Goal: Task Accomplishment & Management: Complete application form

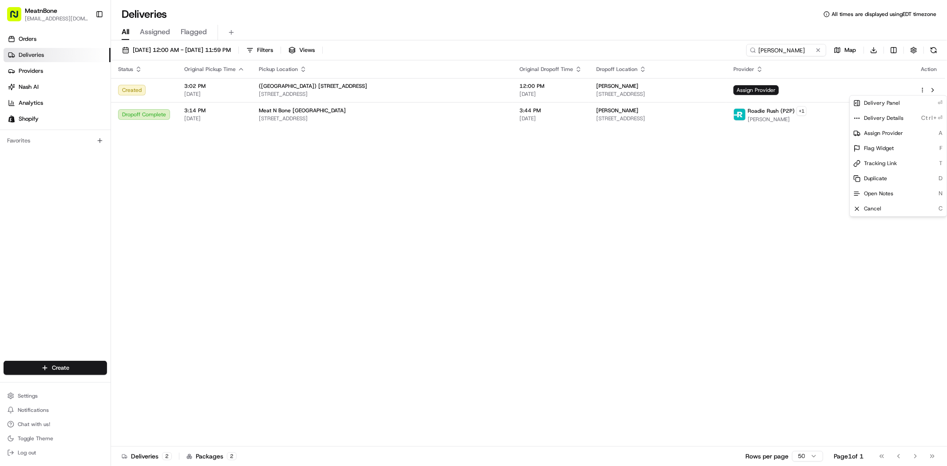
click at [783, 50] on html "MeatnBone dnguyen@meatnbone.com Toggle Sidebar Orders Deliveries Providers Nash…" at bounding box center [473, 233] width 947 height 466
click at [783, 50] on input "mallori gibson" at bounding box center [786, 50] width 80 height 12
click at [783, 50] on input "mallori gibson" at bounding box center [773, 50] width 107 height 12
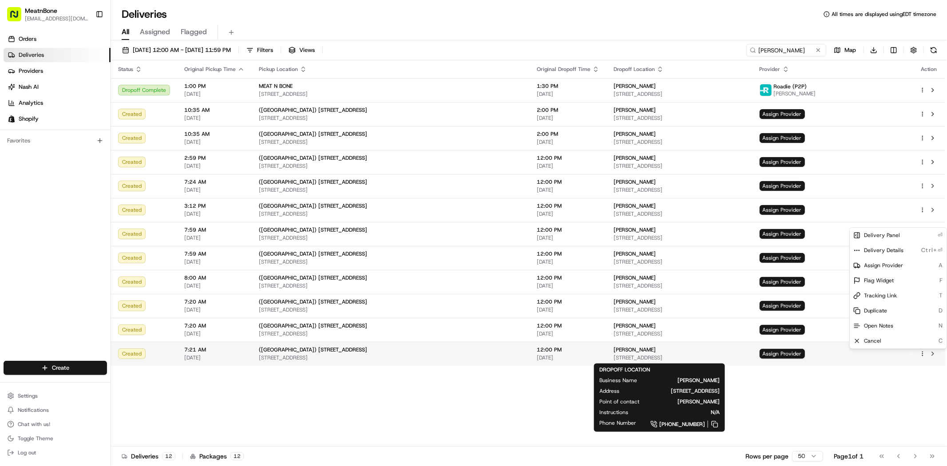
click at [923, 353] on html "MeatnBone dnguyen@meatnbone.com Toggle Sidebar Orders Deliveries Providers Nash…" at bounding box center [473, 233] width 947 height 466
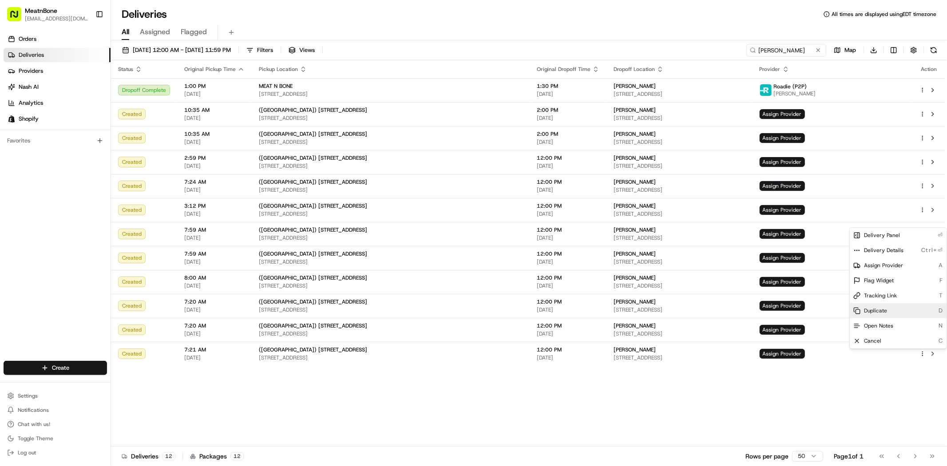
click at [901, 313] on div "Duplicate D" at bounding box center [898, 310] width 97 height 15
click at [436, 18] on html "MeatnBone dnguyen@meatnbone.com Toggle Sidebar Orders Deliveries Providers Nash…" at bounding box center [473, 233] width 947 height 466
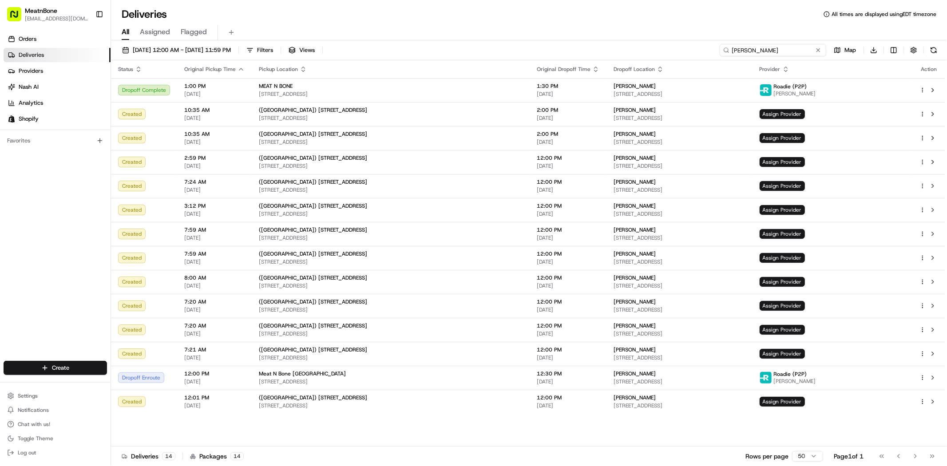
click at [784, 51] on input "alex pi" at bounding box center [773, 50] width 107 height 12
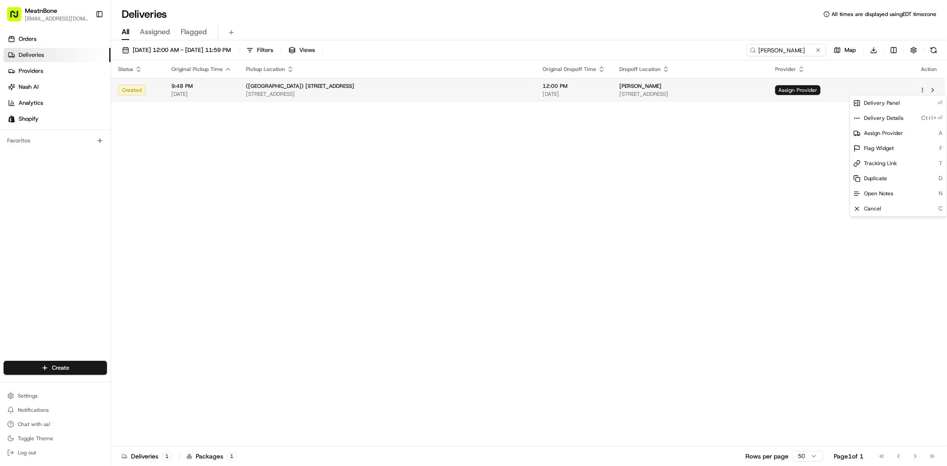
click at [922, 91] on html "MeatnBone dnguyen@meatnbone.com Toggle Sidebar Orders Deliveries Providers Nash…" at bounding box center [473, 233] width 947 height 466
click at [871, 181] on span "Duplicate" at bounding box center [875, 178] width 23 height 7
click at [394, 234] on html "MeatnBone dnguyen@meatnbone.com Toggle Sidebar Orders Deliveries Providers Nash…" at bounding box center [473, 233] width 947 height 466
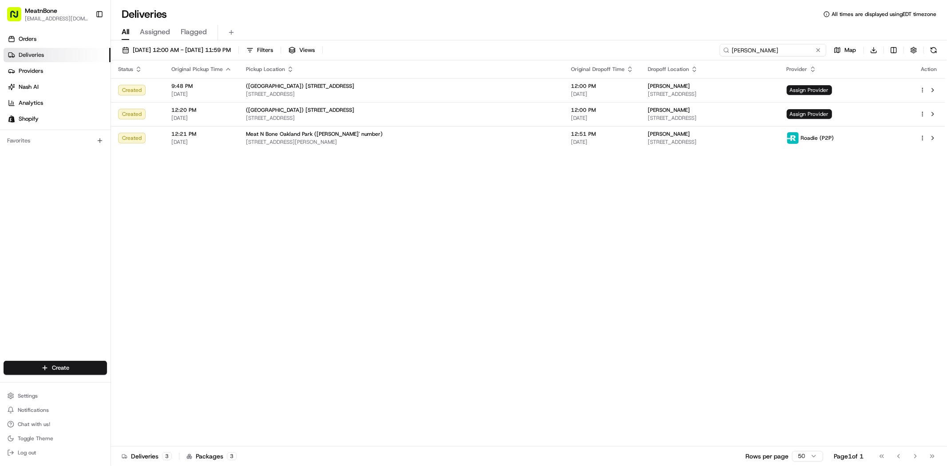
click at [803, 45] on input "plutarco" at bounding box center [773, 50] width 107 height 12
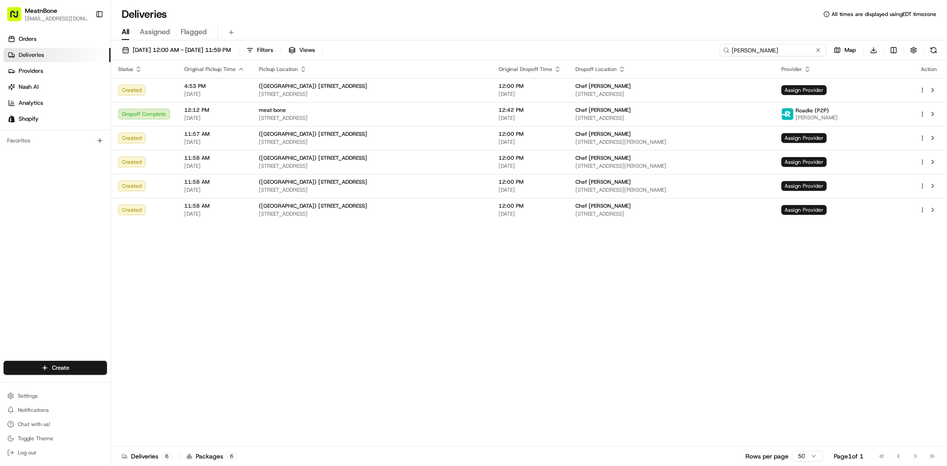
type input "oscar m"
click at [922, 209] on html "MeatnBone dnguyen@meatnbone.com Toggle Sidebar Orders Deliveries Providers Nash…" at bounding box center [473, 233] width 947 height 466
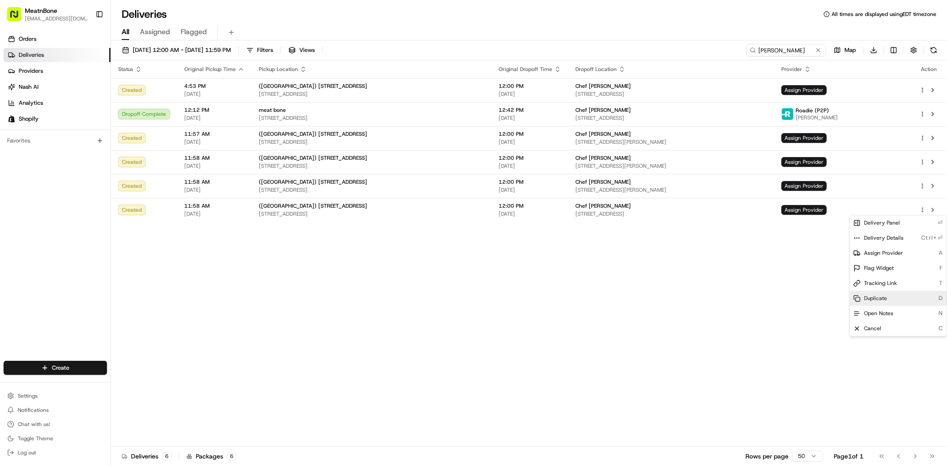
click at [872, 303] on div "Duplicate D" at bounding box center [898, 298] width 97 height 15
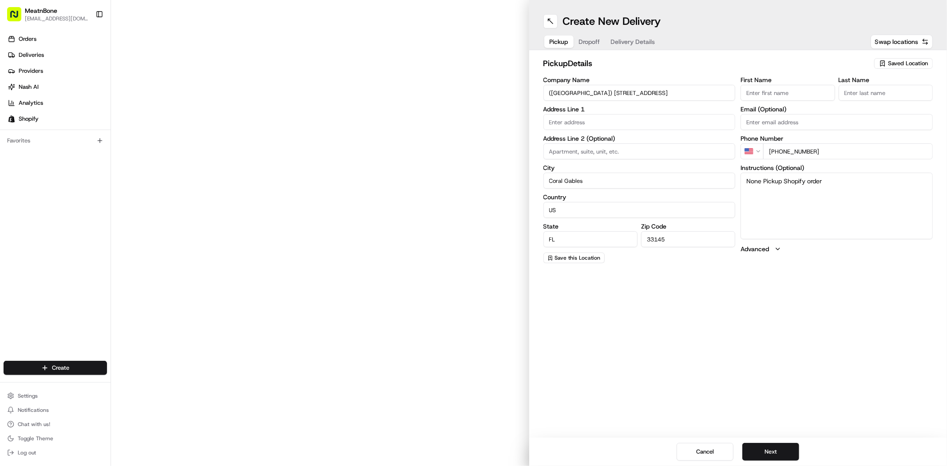
type input "2207 Coral Wy"
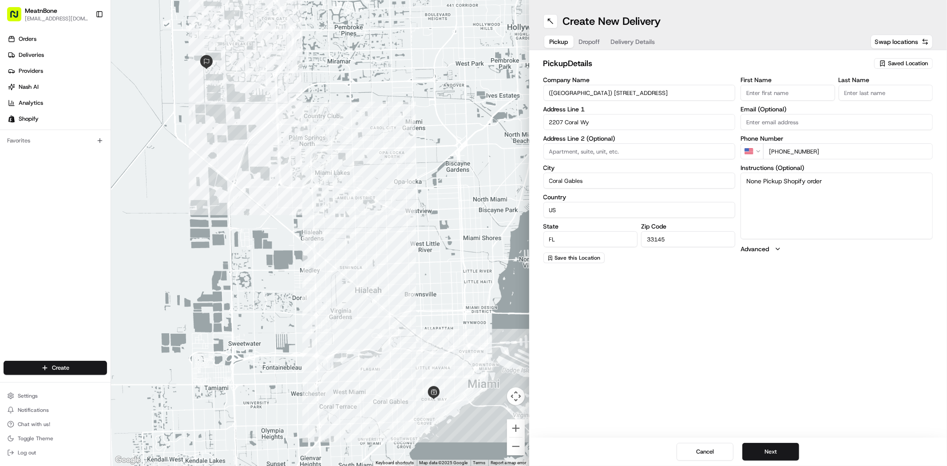
click at [896, 69] on button "Saved Location" at bounding box center [903, 63] width 59 height 12
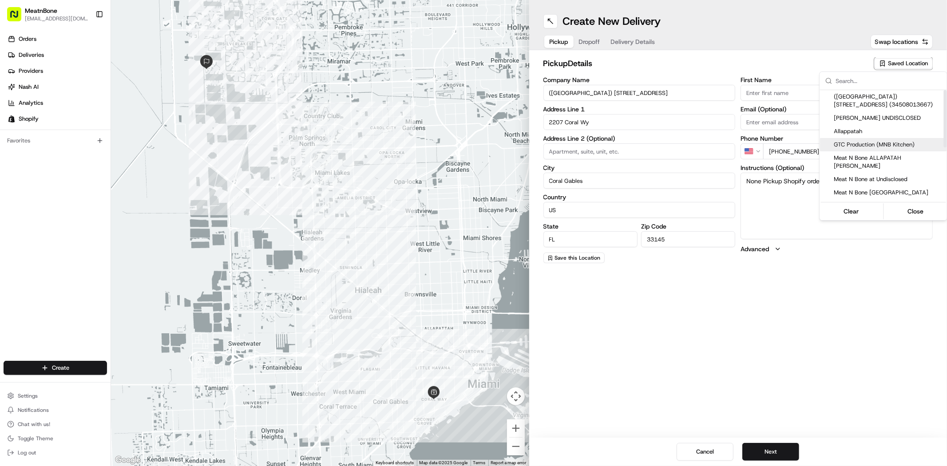
scroll to position [49, 0]
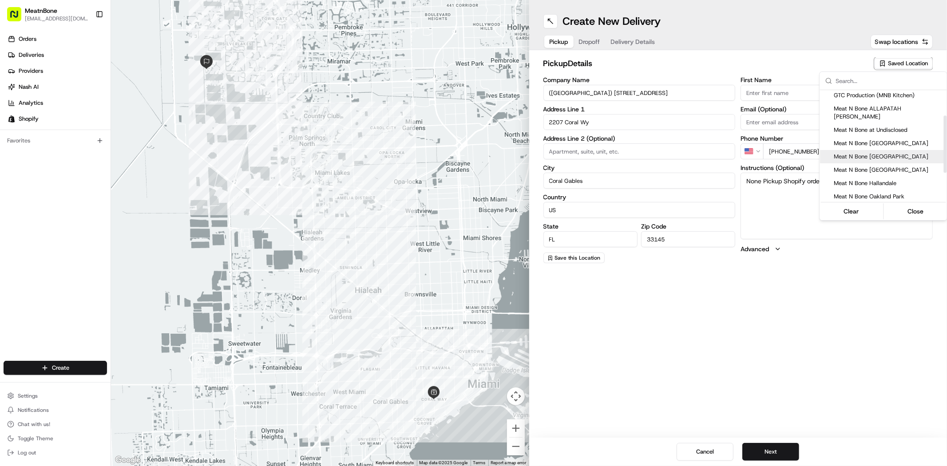
click at [879, 153] on span "Meat N Bone [GEOGRAPHIC_DATA]" at bounding box center [888, 157] width 109 height 8
type input "Meat N Bone [GEOGRAPHIC_DATA]"
type input "[STREET_ADDRESS]"
type input "[GEOGRAPHIC_DATA]"
type input "33065"
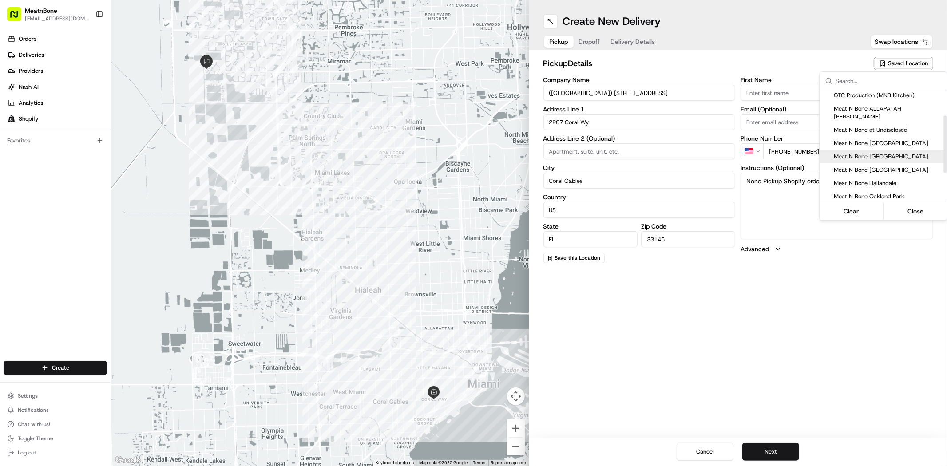
type input "[PERSON_NAME]"
type input "[PHONE_NUMBER]"
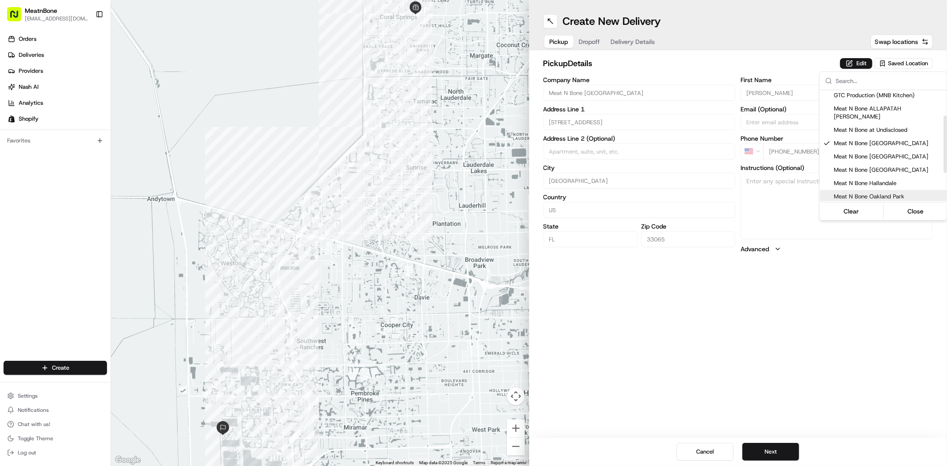
click at [831, 295] on html "MeatnBone [EMAIL_ADDRESS][DOMAIN_NAME] Toggle Sidebar Orders Deliveries Provide…" at bounding box center [473, 233] width 947 height 466
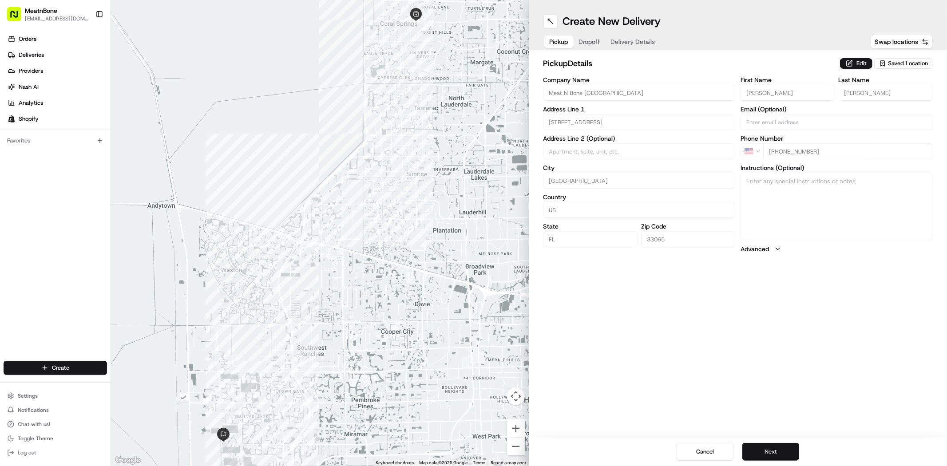
click at [773, 449] on button "Next" at bounding box center [770, 452] width 57 height 18
click at [772, 450] on button "Next" at bounding box center [770, 452] width 57 height 18
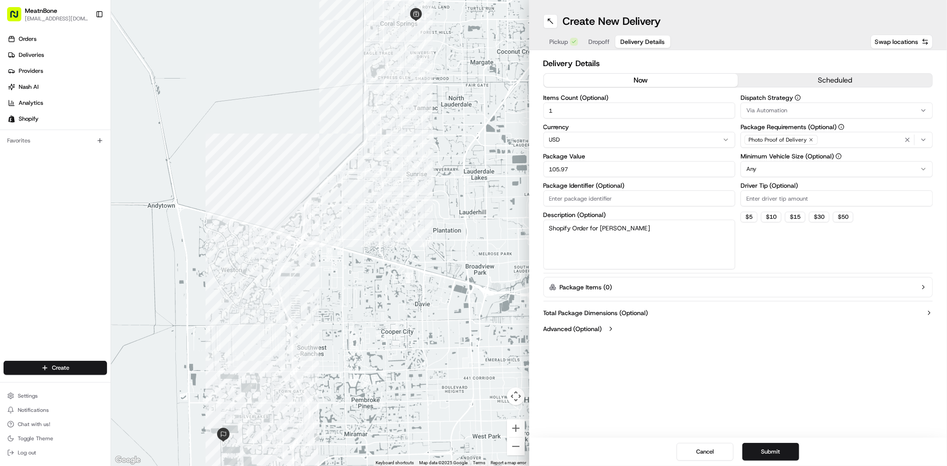
click at [650, 170] on input "105.97" at bounding box center [639, 169] width 192 height 16
click at [598, 40] on span "Dropoff" at bounding box center [599, 41] width 21 height 9
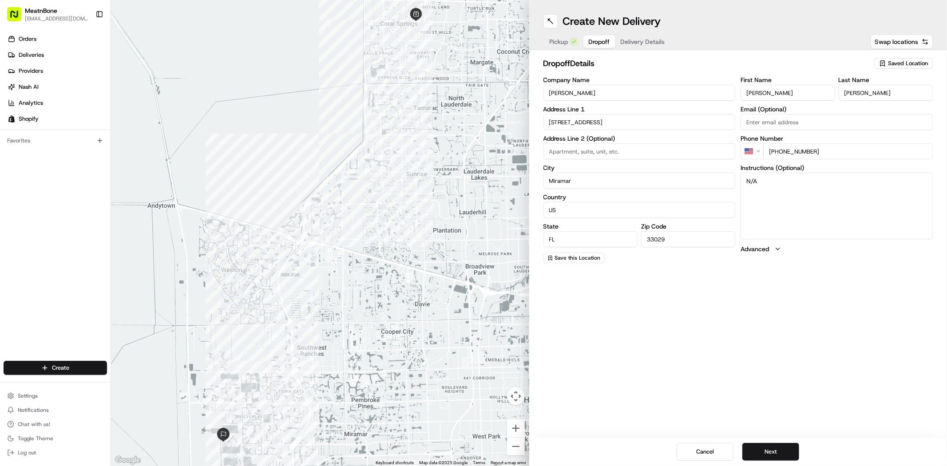
click at [628, 41] on span "Delivery Details" at bounding box center [643, 41] width 44 height 9
click at [597, 40] on span "Dropoff" at bounding box center [599, 41] width 21 height 9
click at [643, 39] on span "Delivery Details" at bounding box center [643, 41] width 44 height 9
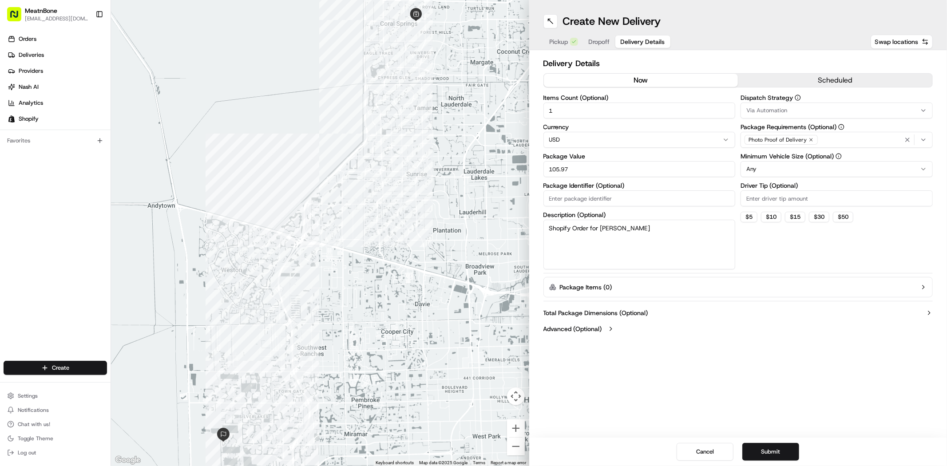
click at [601, 38] on span "Dropoff" at bounding box center [599, 41] width 21 height 9
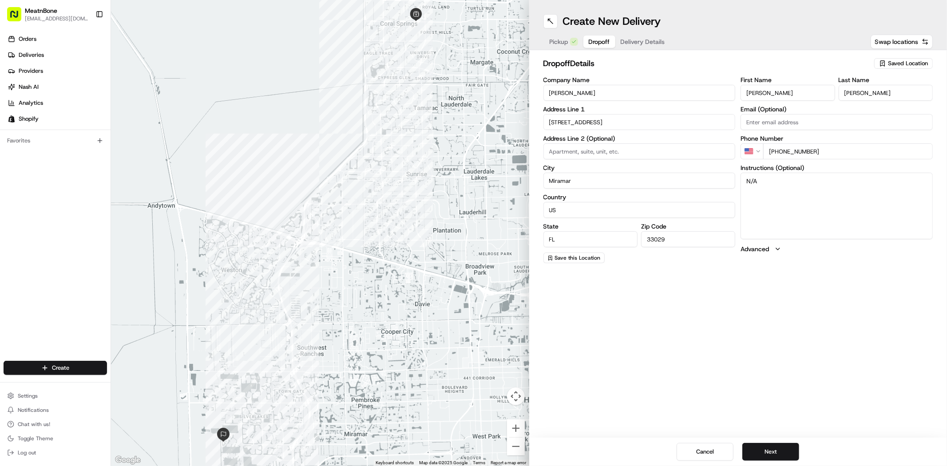
click at [629, 40] on span "Delivery Details" at bounding box center [643, 41] width 44 height 9
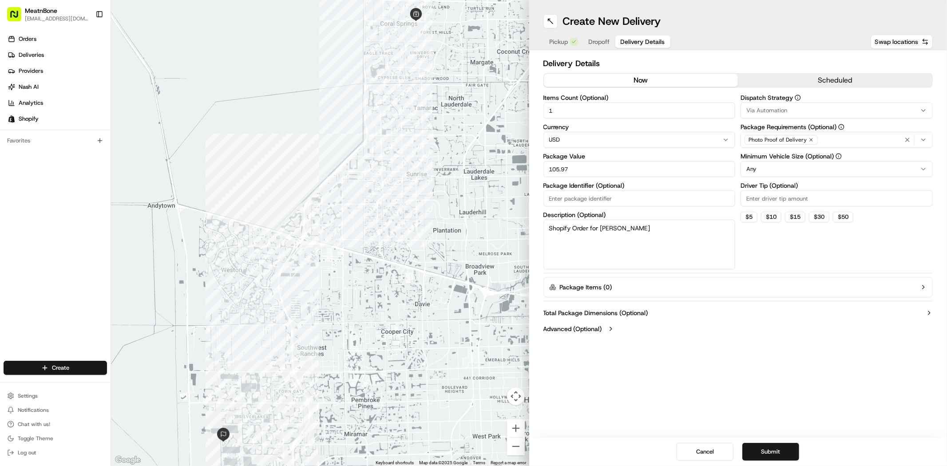
click at [700, 238] on textarea "Shopify Order for Alex Pisani" at bounding box center [639, 245] width 192 height 50
type textarea "Meat"
click at [678, 167] on input "105.97" at bounding box center [639, 169] width 192 height 16
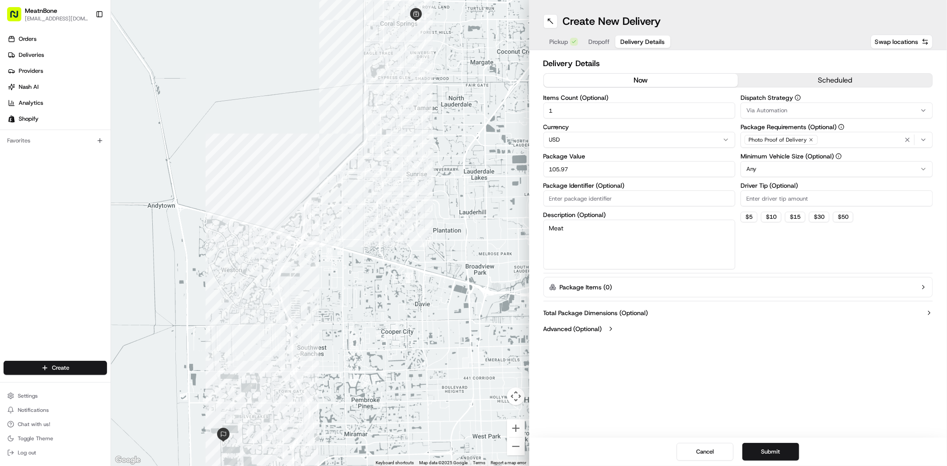
click at [678, 167] on input "105.97" at bounding box center [639, 169] width 192 height 16
type input "244.00"
click at [811, 250] on div "Dispatch Strategy Via Automation Package Requirements (Optional) Photo Proof of…" at bounding box center [836, 182] width 192 height 175
click at [780, 453] on button "Submit" at bounding box center [770, 452] width 57 height 18
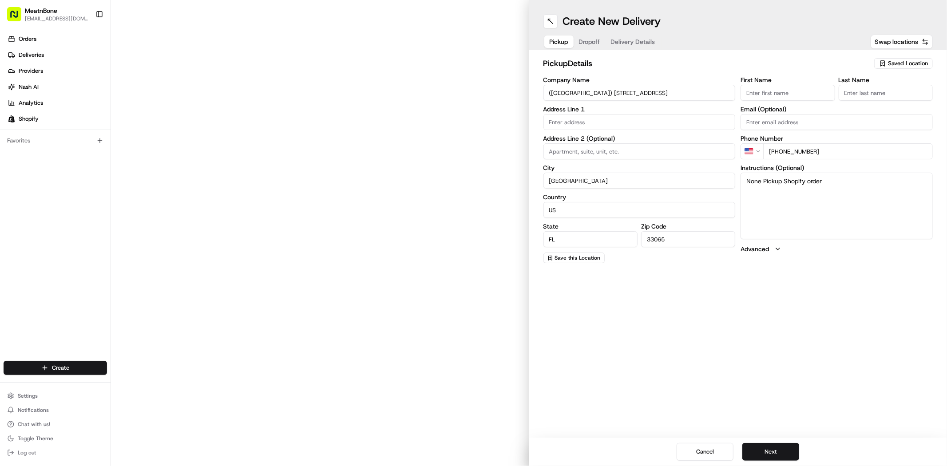
type input "[STREET_ADDRESS]"
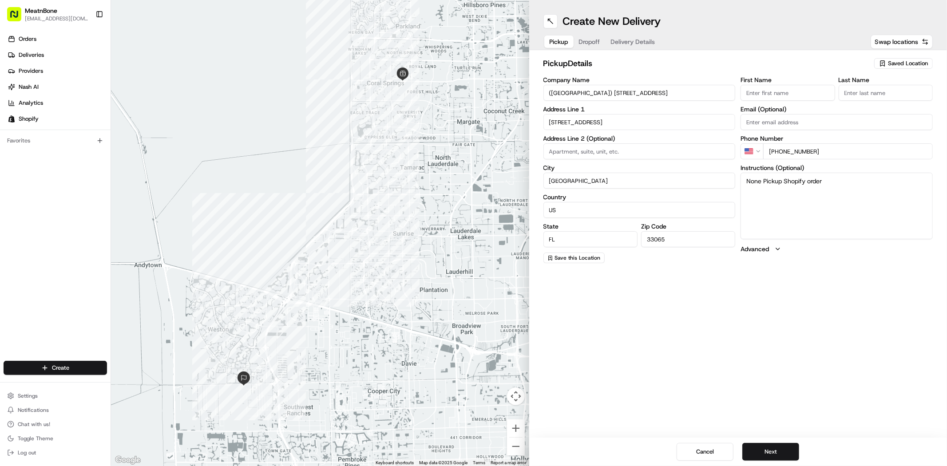
click at [902, 63] on span "Saved Location" at bounding box center [908, 63] width 40 height 8
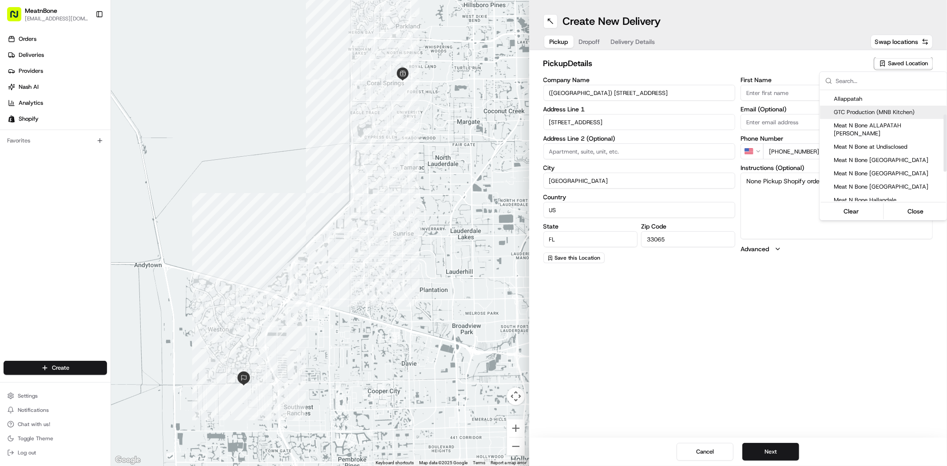
scroll to position [49, 0]
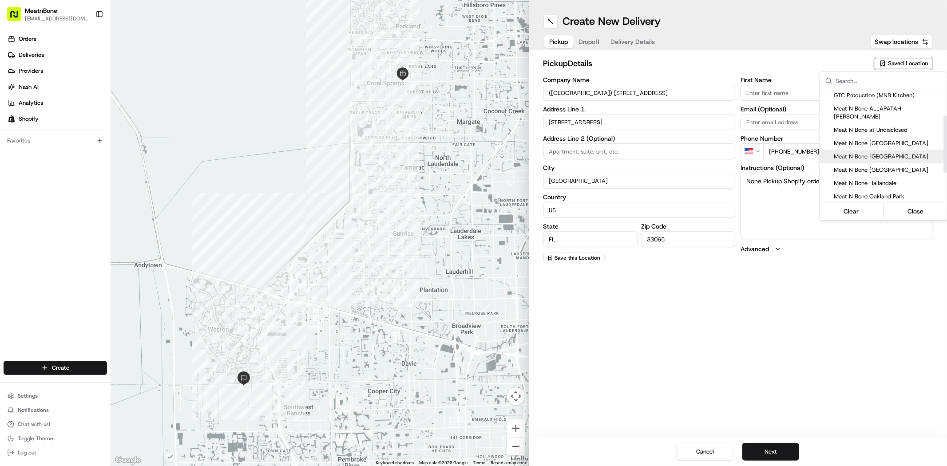
click at [894, 153] on span "Meat N Bone [GEOGRAPHIC_DATA]" at bounding box center [888, 157] width 109 height 8
type input "Meat N Bone [GEOGRAPHIC_DATA]"
type input "[PERSON_NAME]"
type input "[PHONE_NUMBER]"
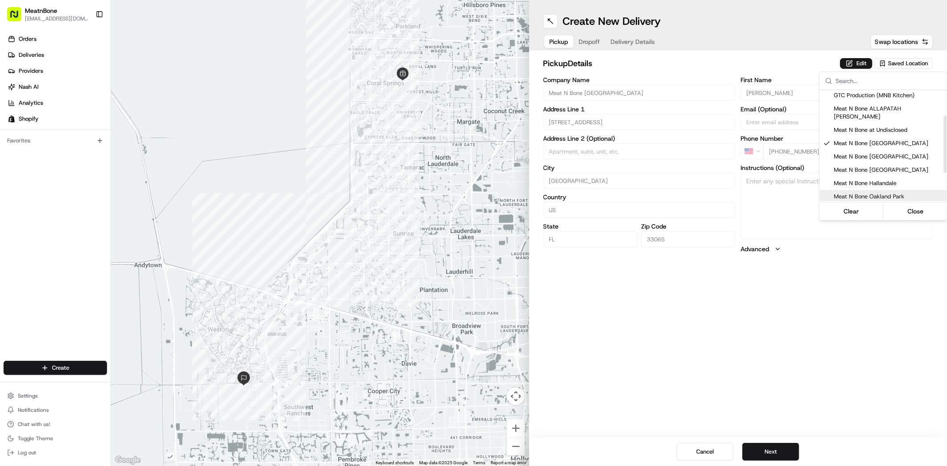
click at [756, 364] on html "MeatnBone [EMAIL_ADDRESS][DOMAIN_NAME] Toggle Sidebar Orders Deliveries Provide…" at bounding box center [473, 233] width 947 height 466
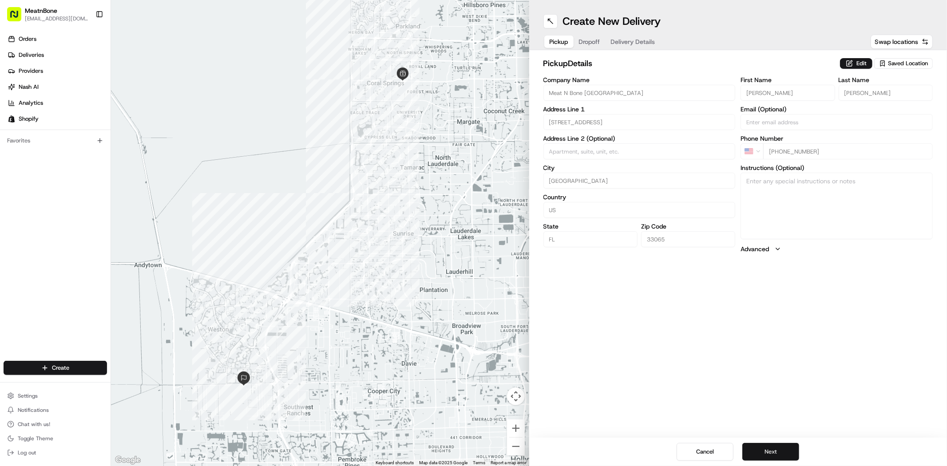
click at [779, 449] on button "Next" at bounding box center [770, 452] width 57 height 18
click at [768, 449] on button "Next" at bounding box center [770, 452] width 57 height 18
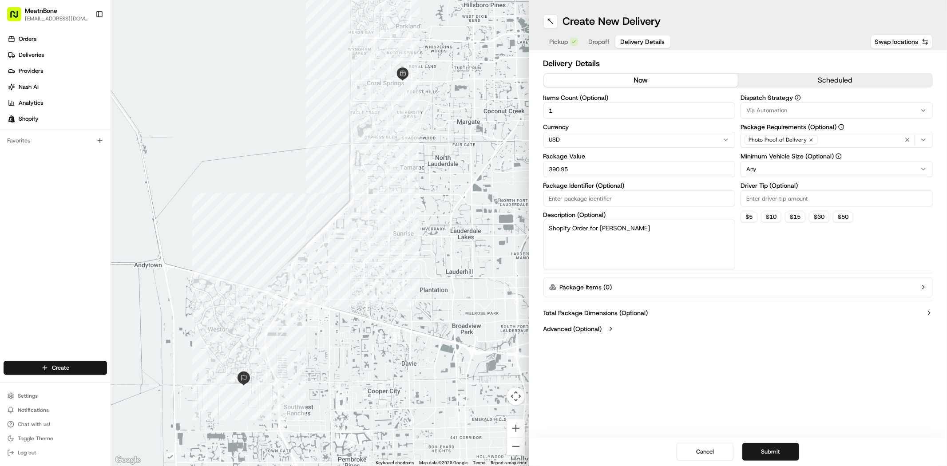
click at [628, 174] on input "390.95" at bounding box center [639, 169] width 192 height 16
click at [629, 174] on input "390.95" at bounding box center [639, 169] width 192 height 16
type input "404.00"
click at [641, 222] on textarea "Shopify Order for [PERSON_NAME]" at bounding box center [639, 245] width 192 height 50
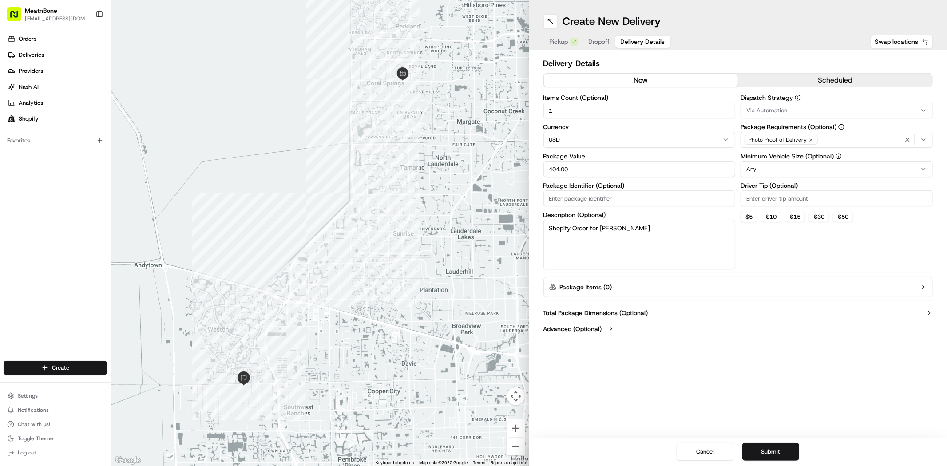
click at [645, 223] on textarea "Shopify Order for [PERSON_NAME]" at bounding box center [639, 245] width 192 height 50
type textarea "Meat"
click at [796, 255] on div "Dispatch Strategy Via Automation Package Requirements (Optional) Photo Proof of…" at bounding box center [836, 182] width 192 height 175
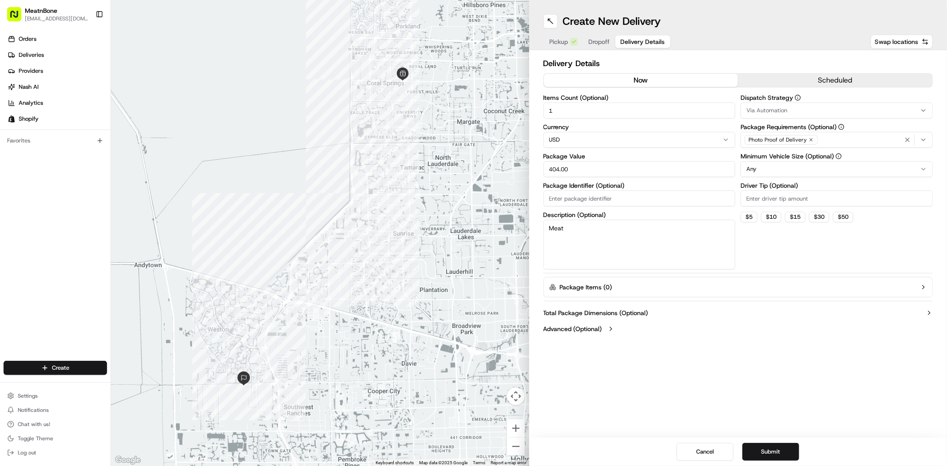
click at [608, 40] on span "Dropoff" at bounding box center [599, 41] width 21 height 9
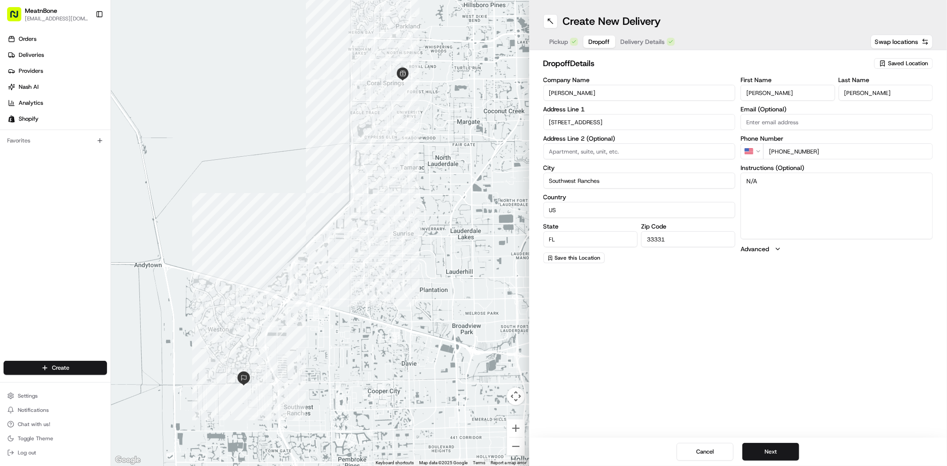
click at [562, 39] on span "Pickup" at bounding box center [559, 41] width 19 height 9
click at [891, 65] on span "Saved Location" at bounding box center [908, 63] width 40 height 8
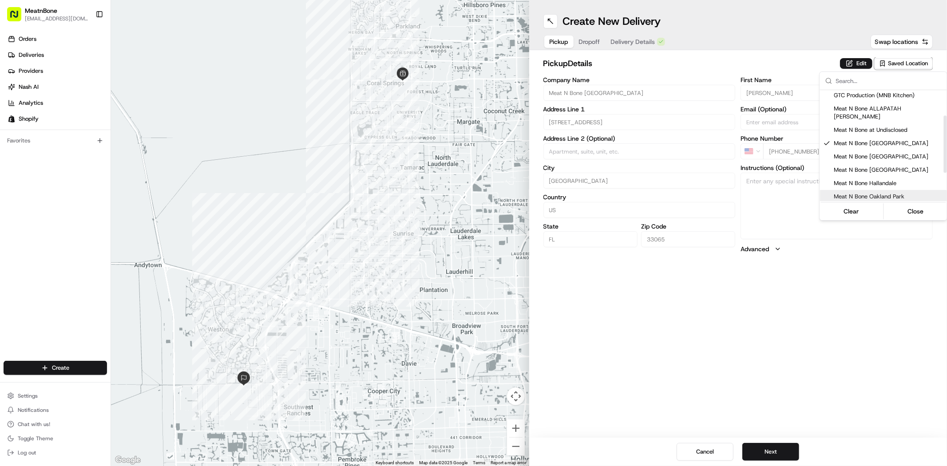
click at [902, 193] on span "Meat N Bone Oakland Park ([PERSON_NAME]' number)" at bounding box center [888, 201] width 109 height 16
type input "Meat N Bone Oakland Park ([PERSON_NAME]' number)"
type input "3553 Dixie Hwy"
type input "Oakland Park"
type input "33334"
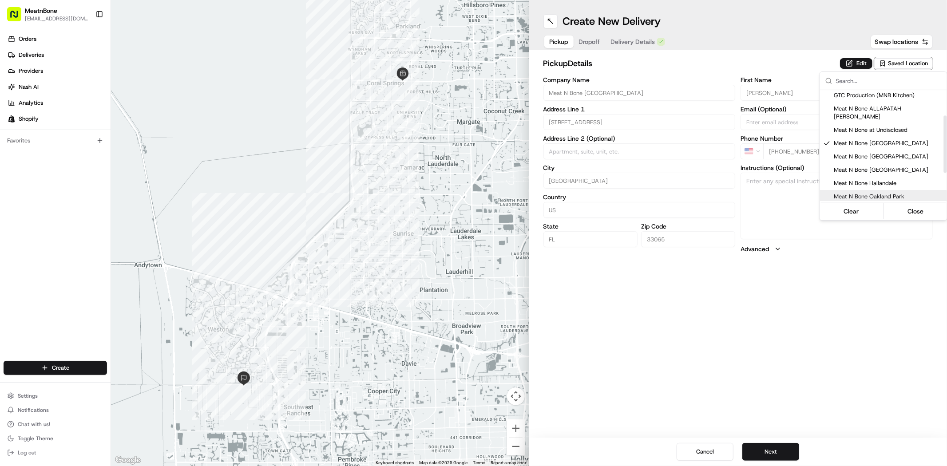
type input "+1 954 899 1346"
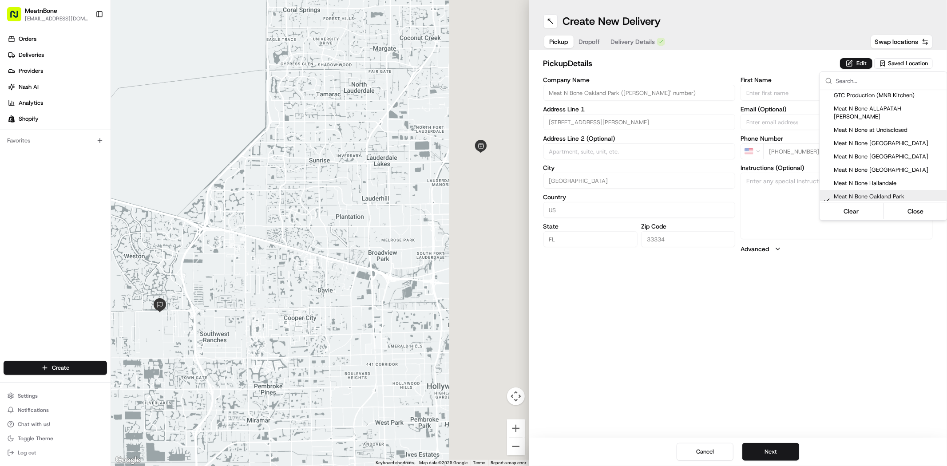
click at [791, 345] on html "MeatnBone dnguyen@meatnbone.com Toggle Sidebar Orders Deliveries Providers Nash…" at bounding box center [473, 233] width 947 height 466
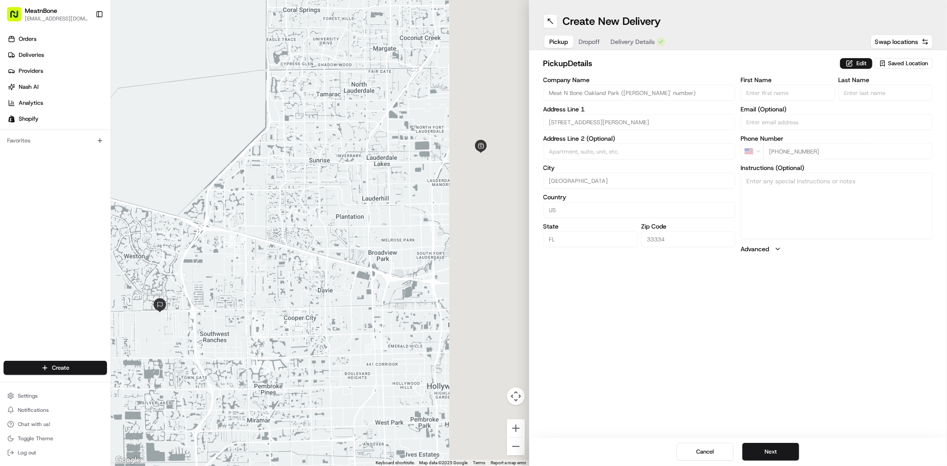
click at [580, 36] on div "Pickup Dropoff Delivery Details" at bounding box center [607, 42] width 128 height 16
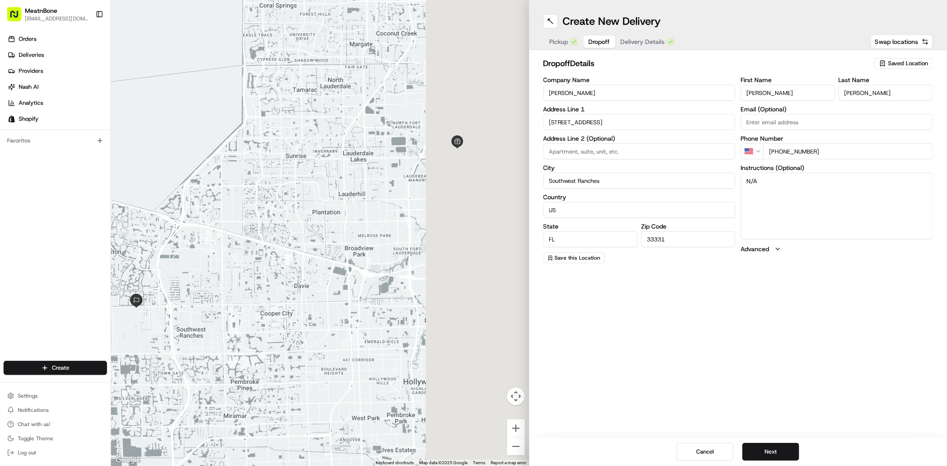
drag, startPoint x: 456, startPoint y: 166, endPoint x: 408, endPoint y: 157, distance: 49.6
click at [408, 157] on div at bounding box center [320, 233] width 418 height 466
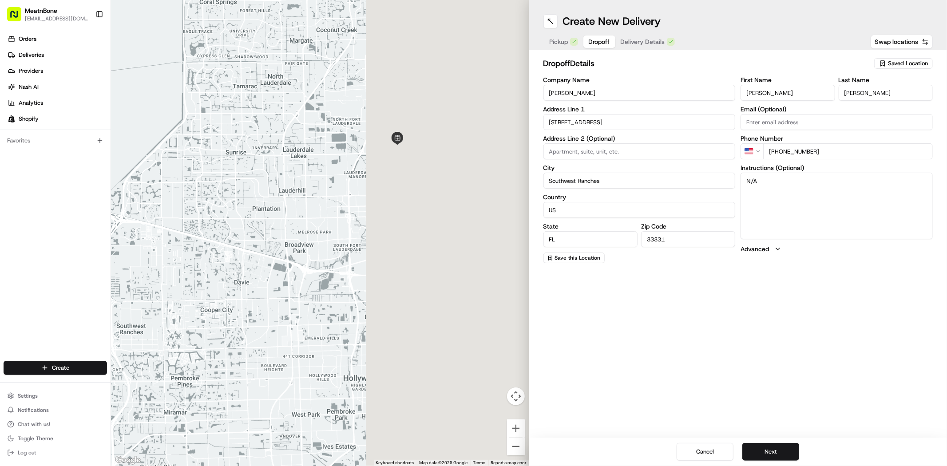
drag, startPoint x: 422, startPoint y: 183, endPoint x: 338, endPoint y: 180, distance: 84.0
click at [338, 181] on div at bounding box center [320, 233] width 418 height 466
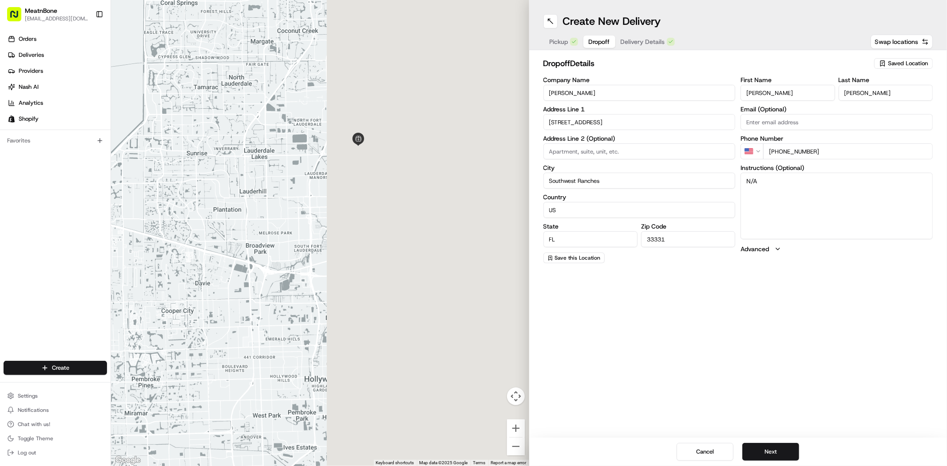
drag, startPoint x: 291, startPoint y: 172, endPoint x: 424, endPoint y: 230, distance: 145.1
click at [423, 230] on div at bounding box center [320, 233] width 418 height 466
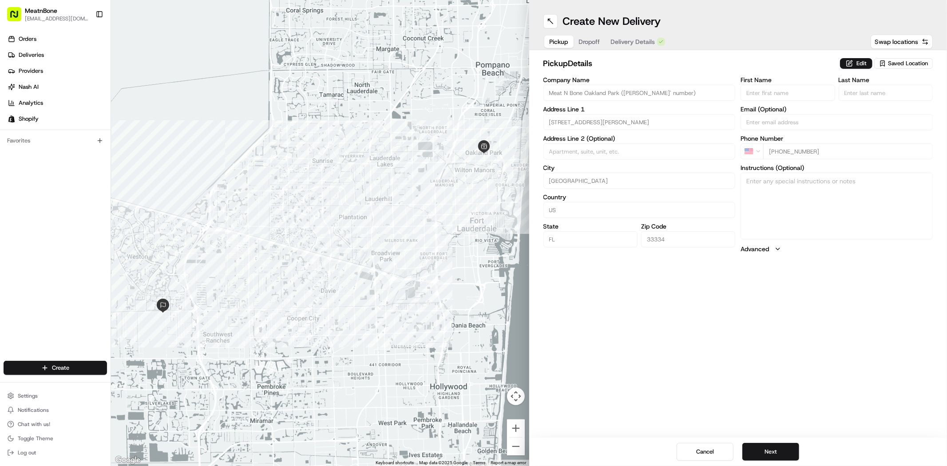
click at [555, 40] on span "Pickup" at bounding box center [559, 41] width 19 height 9
click at [597, 39] on span "Dropoff" at bounding box center [589, 41] width 21 height 9
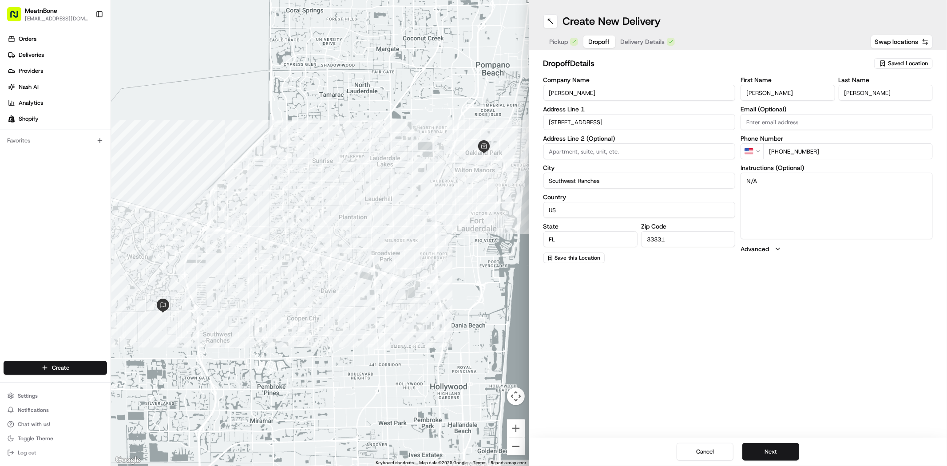
click at [637, 42] on span "Delivery Details" at bounding box center [643, 41] width 44 height 9
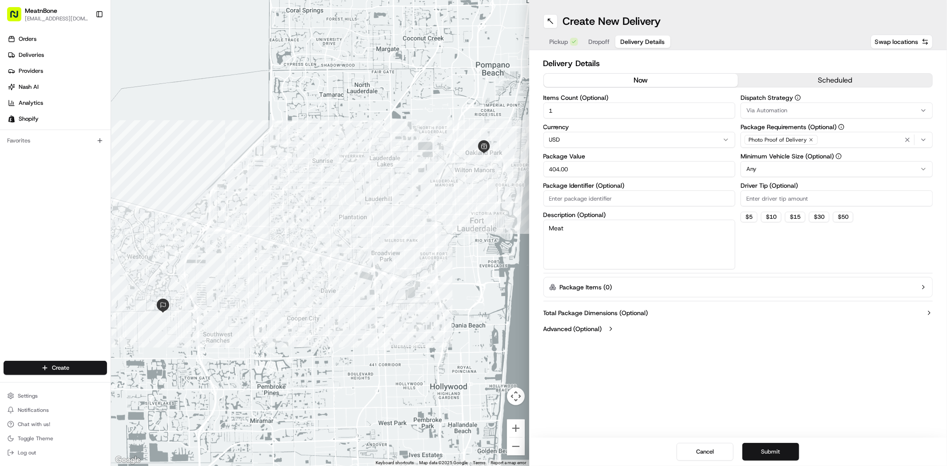
click at [770, 453] on button "Submit" at bounding box center [770, 452] width 57 height 18
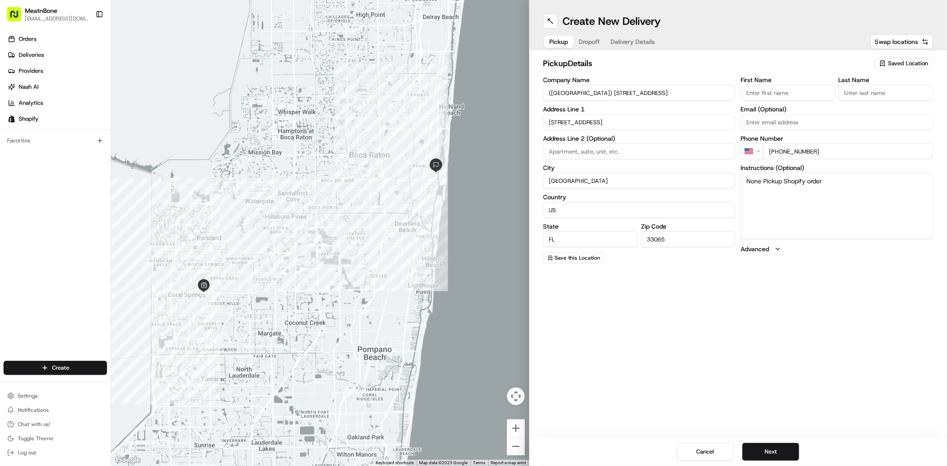
click at [918, 63] on span "Saved Location" at bounding box center [908, 63] width 40 height 8
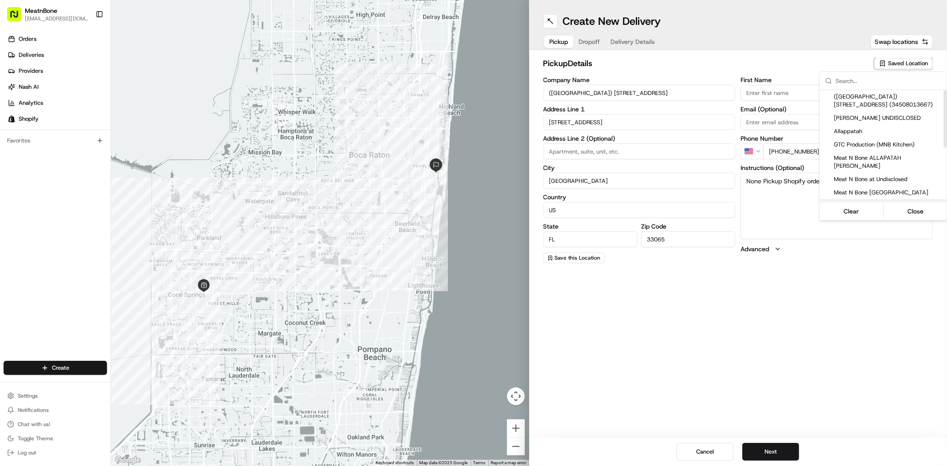
click at [888, 202] on span "Meat N Bone [GEOGRAPHIC_DATA]" at bounding box center [888, 206] width 109 height 8
type input "Meat N Bone [GEOGRAPHIC_DATA]"
type input "[PERSON_NAME]"
type input "[PHONE_NUMBER]"
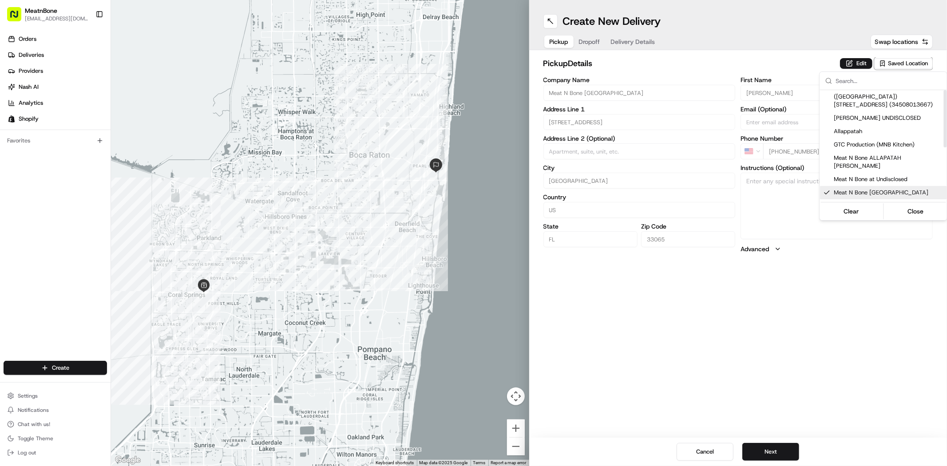
drag, startPoint x: 746, startPoint y: 380, endPoint x: 764, endPoint y: 414, distance: 37.7
click at [747, 382] on html "MeatnBone [EMAIL_ADDRESS][DOMAIN_NAME] Toggle Sidebar Orders Deliveries Provide…" at bounding box center [473, 233] width 947 height 466
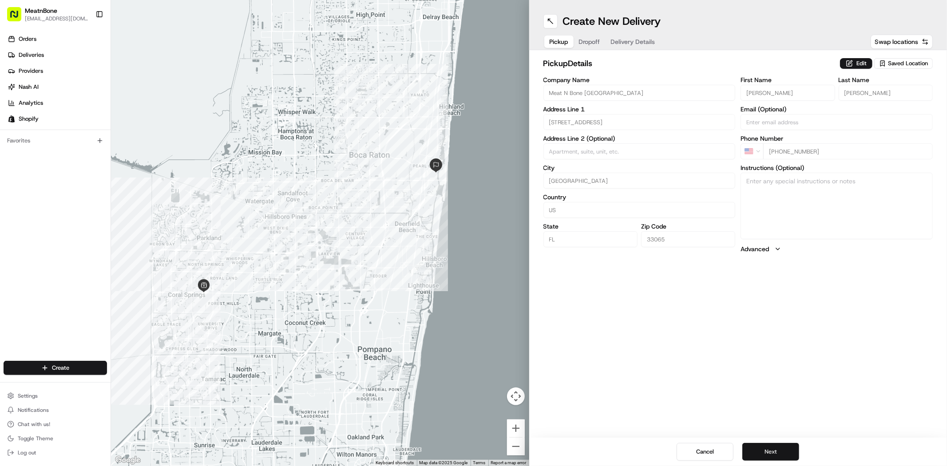
click at [775, 451] on button "Next" at bounding box center [770, 452] width 57 height 18
click at [738, 340] on div "Create New Delivery Pickup Dropoff Delivery Details Swap locations dropoff Deta…" at bounding box center [738, 233] width 418 height 466
click at [640, 129] on input "600 NE 5th Ave" at bounding box center [639, 122] width 192 height 16
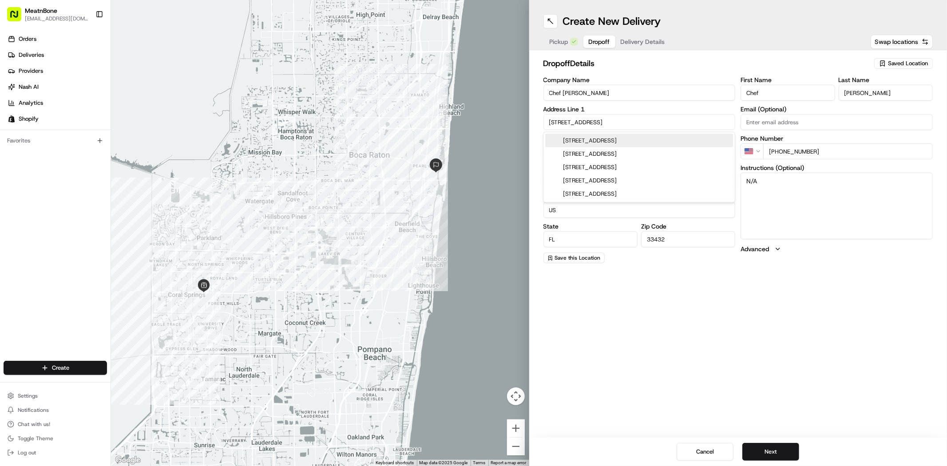
click at [640, 129] on input "600 NE 5th Ave" at bounding box center [639, 122] width 192 height 16
paste input "499 Northeast 5th Avenu"
click at [633, 138] on div "499 Northeast 5th Avenue, Boca Raton, FL" at bounding box center [639, 140] width 188 height 13
type input "499 NE 5th Ave, Boca Raton, FL 33432, USA"
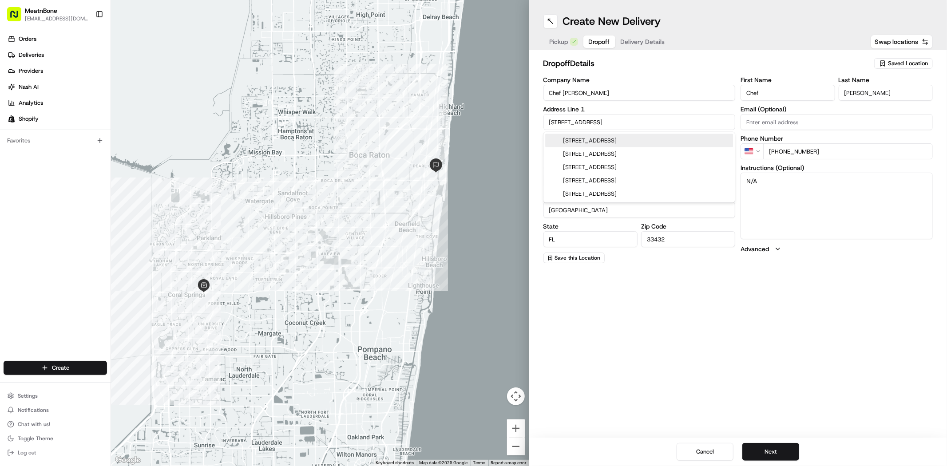
type input "United States"
type input "499 Northeast 5th Avenue"
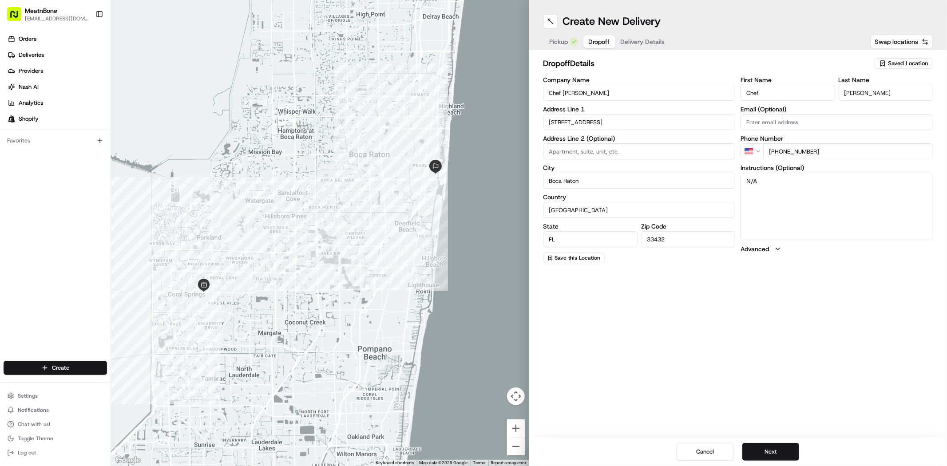
click at [733, 360] on div "Create New Delivery Pickup Dropoff Delivery Details Swap locations dropoff Deta…" at bounding box center [738, 233] width 418 height 466
click at [774, 449] on button "Next" at bounding box center [770, 452] width 57 height 18
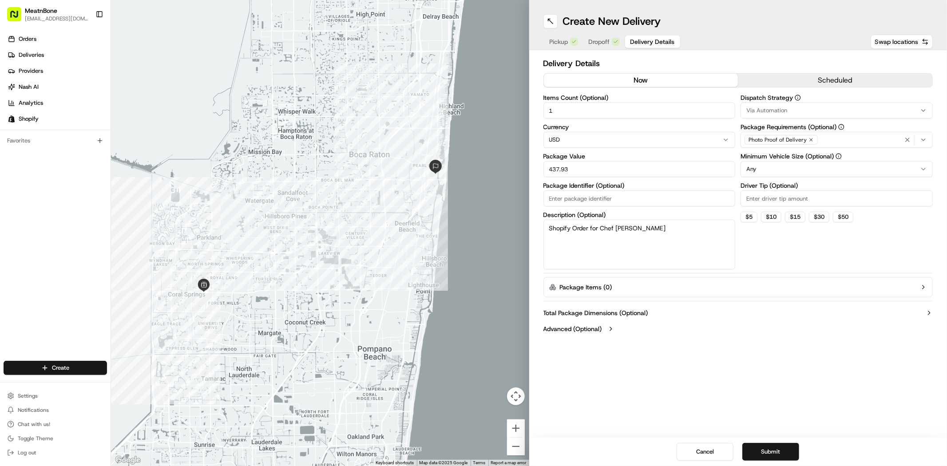
click at [681, 171] on input "437.93" at bounding box center [639, 169] width 192 height 16
type input "66.00"
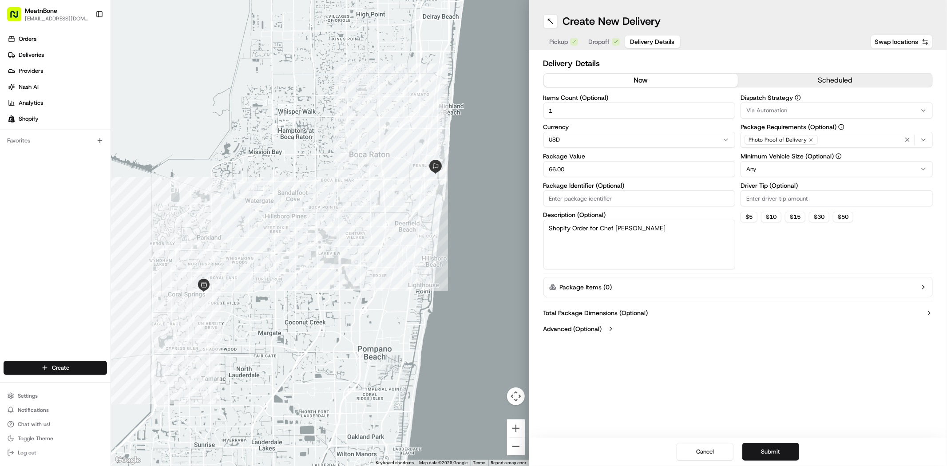
click at [687, 247] on textarea "Shopify Order for Chef Oscar Monterroso" at bounding box center [639, 245] width 192 height 50
type textarea "Meat"
click at [806, 251] on div "Dispatch Strategy Via Automation Package Requirements (Optional) Photo Proof of…" at bounding box center [836, 182] width 192 height 175
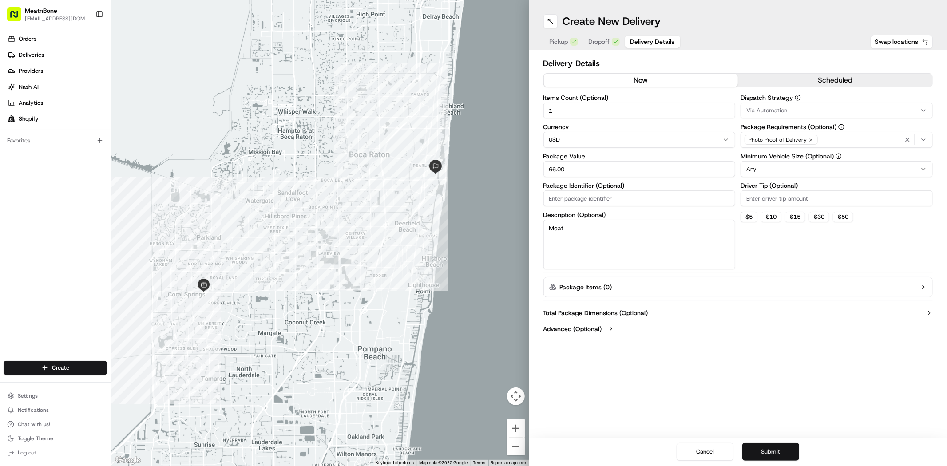
click at [769, 447] on button "Submit" at bounding box center [770, 452] width 57 height 18
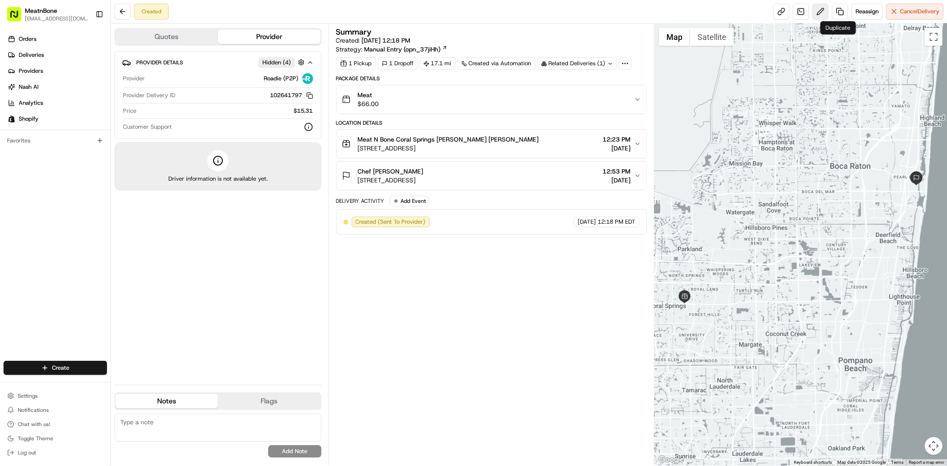
drag, startPoint x: 834, startPoint y: 14, endPoint x: 822, endPoint y: 15, distance: 12.1
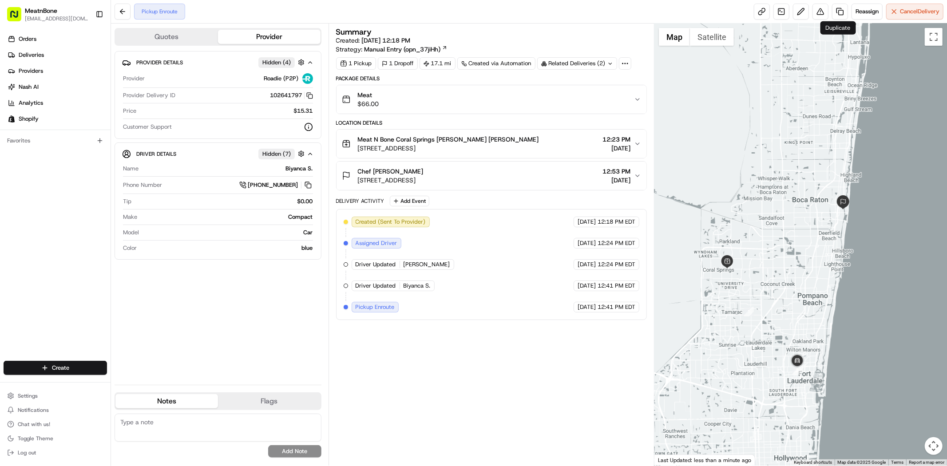
click at [521, 413] on div "Summary Created: 08/24/2025 12:18 PM Strategy: Manual Entry (opn_37jiHh) 1 Pick…" at bounding box center [491, 244] width 311 height 433
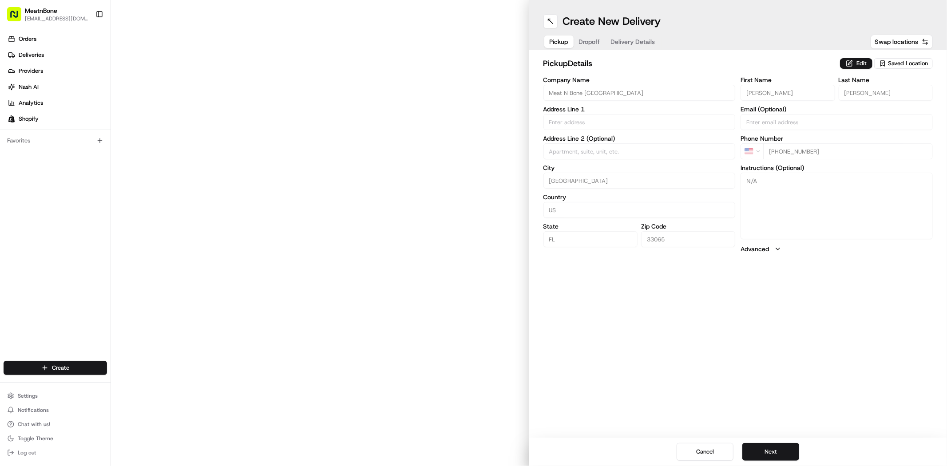
type input "[STREET_ADDRESS]"
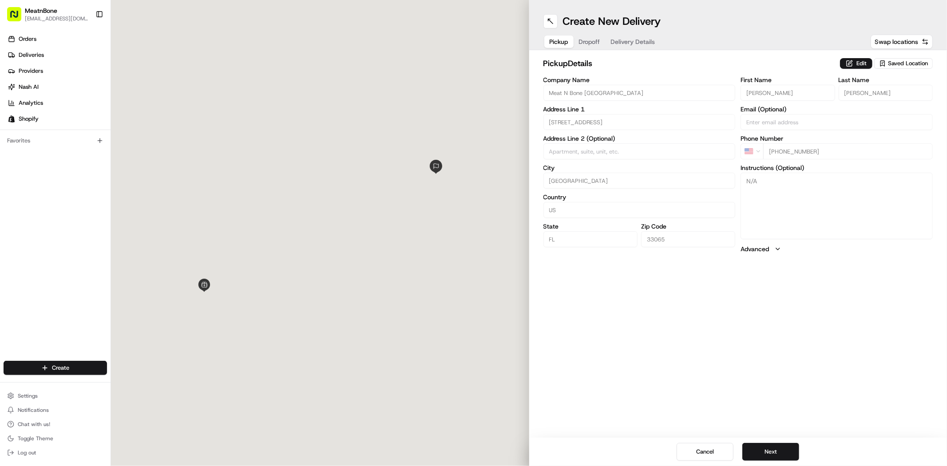
click at [905, 65] on span "Saved Location" at bounding box center [908, 63] width 40 height 8
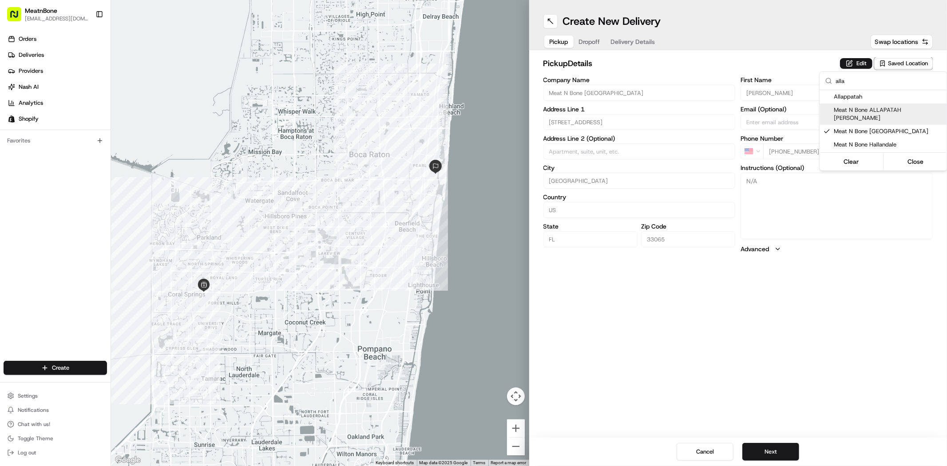
type input "alla"
click at [882, 107] on span "Meat N Bone ALLAPATAH [PERSON_NAME]" at bounding box center [888, 114] width 109 height 16
type input "Meat N Bone ALLAPATAH [PERSON_NAME]"
type input "[STREET_ADDRESS]"
type input "[GEOGRAPHIC_DATA]"
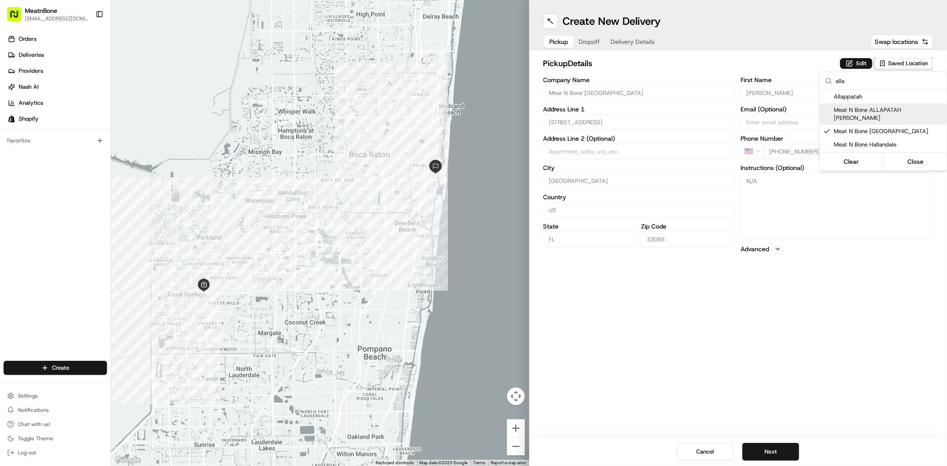
type input "33142"
type input "[PERSON_NAME]"
type input "bello"
type input "[PERSON_NAME][EMAIL_ADDRESS][DOMAIN_NAME]"
type input "[PHONE_NUMBER]"
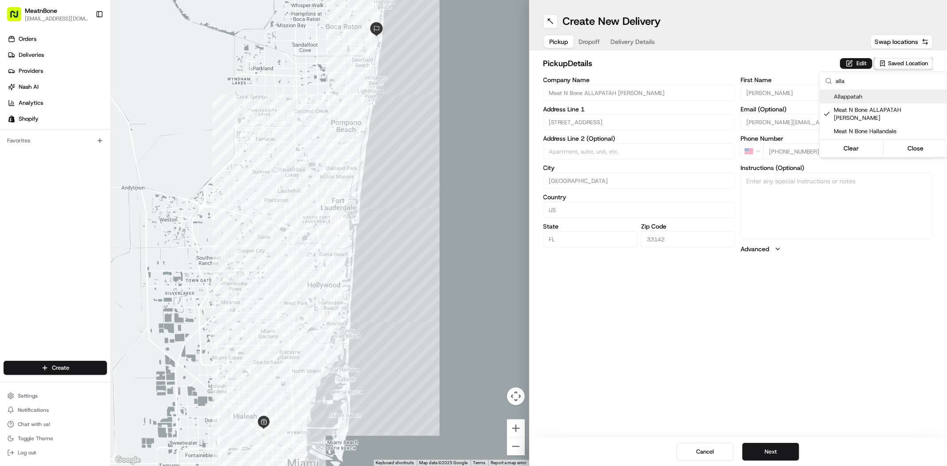
click at [886, 87] on input "alla" at bounding box center [889, 81] width 106 height 18
type input "a"
type input "+1"
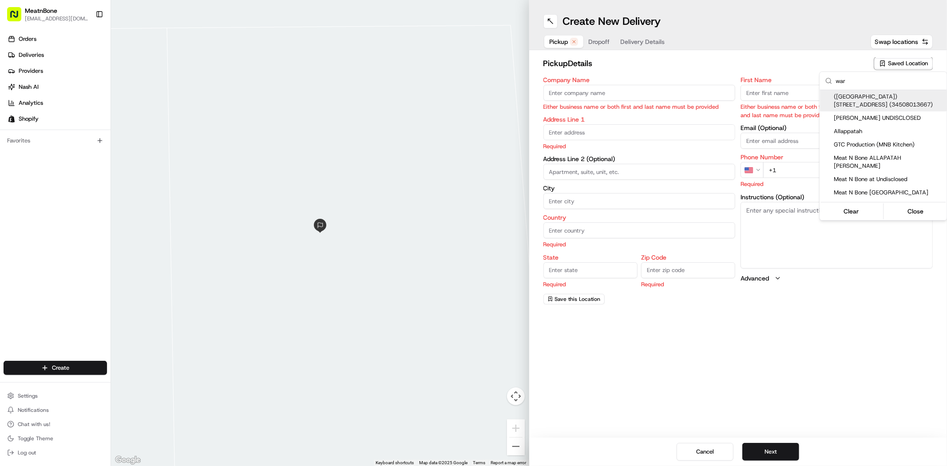
type input "ware"
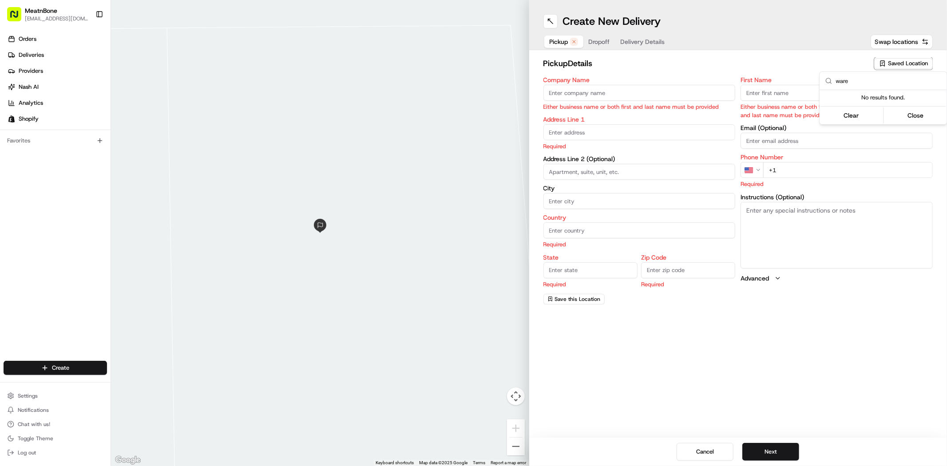
click at [875, 84] on input "ware" at bounding box center [889, 81] width 106 height 18
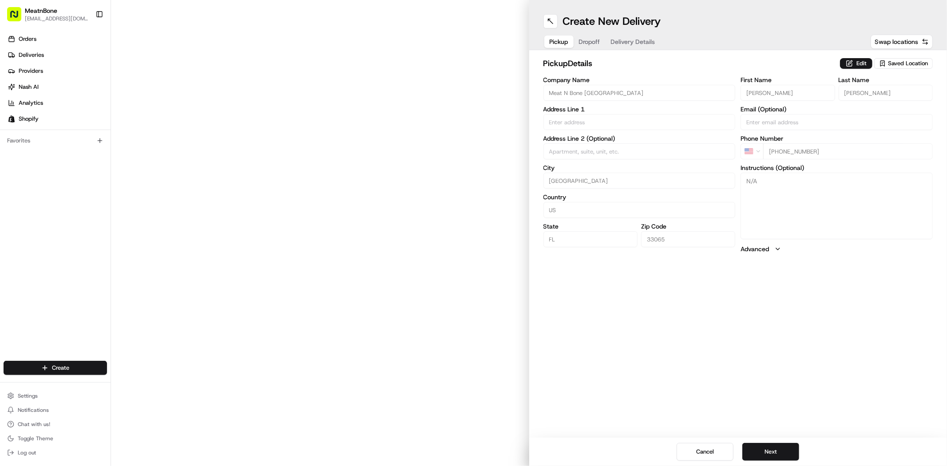
type input "[STREET_ADDRESS]"
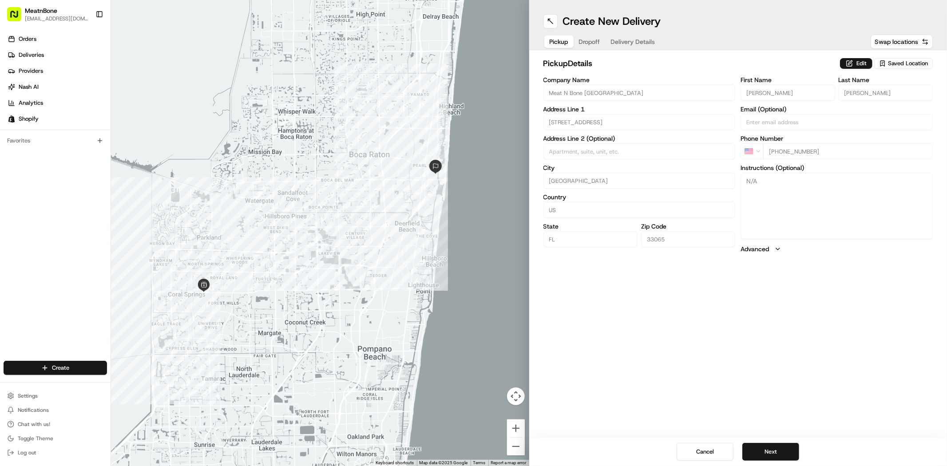
click at [900, 59] on span "Saved Location" at bounding box center [908, 63] width 40 height 8
type input "w"
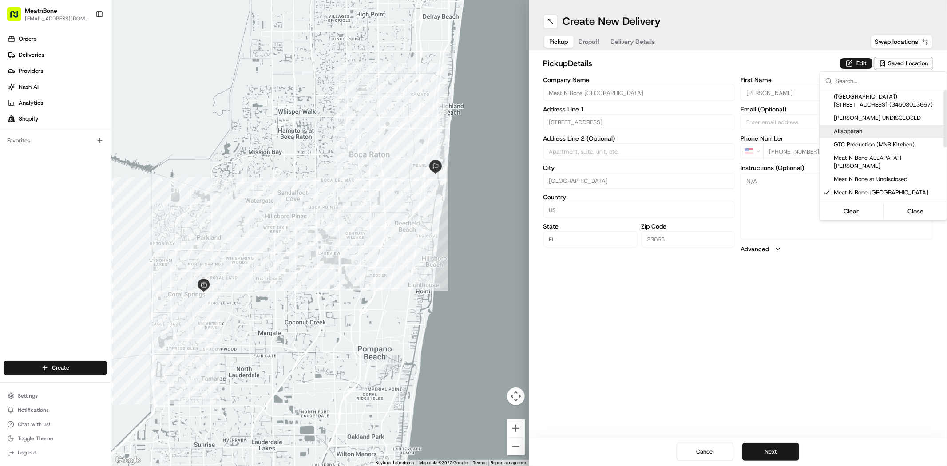
click at [873, 132] on span "Allappatah" at bounding box center [888, 131] width 109 height 8
type input "Allappatah"
type input "[STREET_ADDRESS]"
type input "[GEOGRAPHIC_DATA]"
type input "33142"
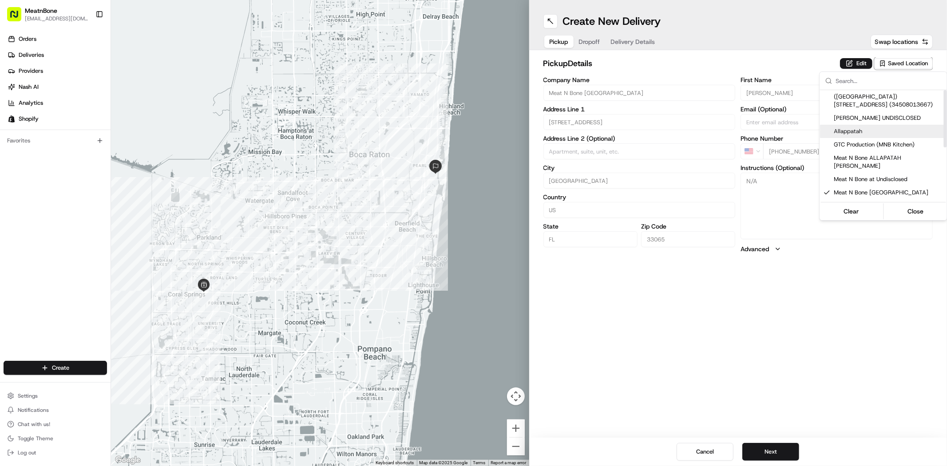
type input "Pattrycia"
type input "[PERSON_NAME]"
type input "[PHONE_NUMBER]"
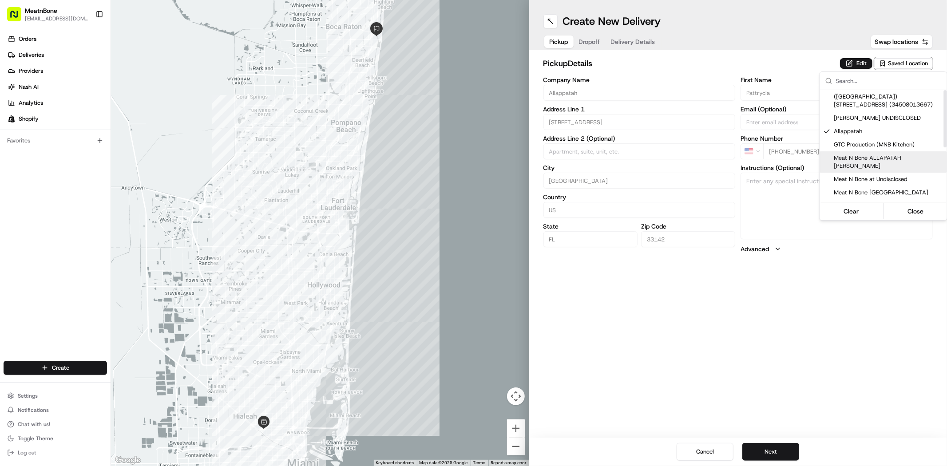
click at [872, 155] on span "Meat N Bone ALLAPATAH [PERSON_NAME]" at bounding box center [888, 162] width 109 height 16
type input "Meat N Bone ALLAPATAH [PERSON_NAME]"
type input "3451 NW 36th St"
type input "alejandro"
type input "bello"
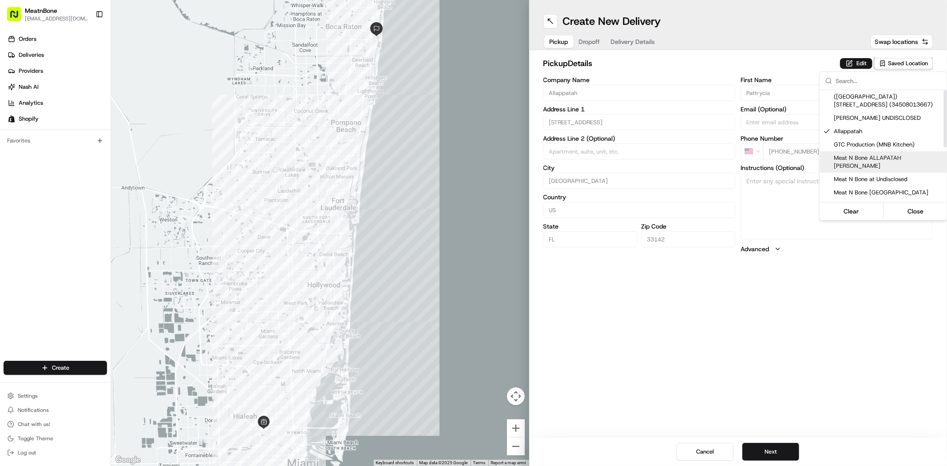
type input "[PERSON_NAME][EMAIL_ADDRESS][DOMAIN_NAME]"
type input "+1 786 468 9626"
click at [874, 131] on span "Allappatah" at bounding box center [888, 131] width 109 height 8
type input "Allappatah"
type input "3601 NW 35th Ave"
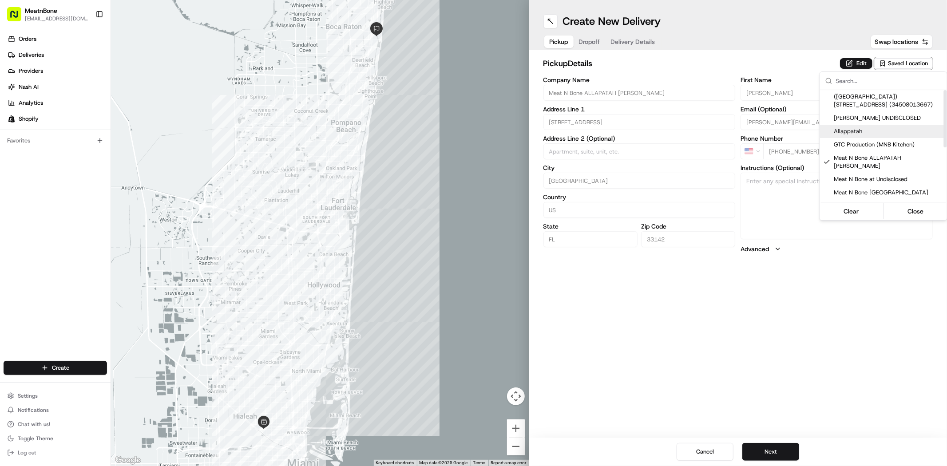
type input "Pattrycia"
type input "Munoz"
type input "+1 786 872 3161"
click at [861, 119] on span "ALEJANDRO UNDISCLOSED" at bounding box center [888, 118] width 109 height 8
type input "ALEJANDRO UNDISCLOSED"
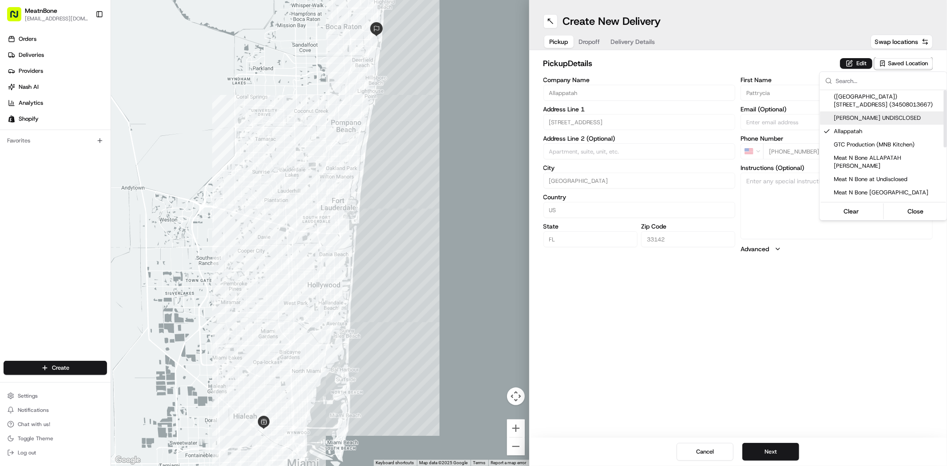
type input "2207 Coral Wy"
type input "Coral Gables"
type input "33145"
type input "Alejandro"
type input "Bello"
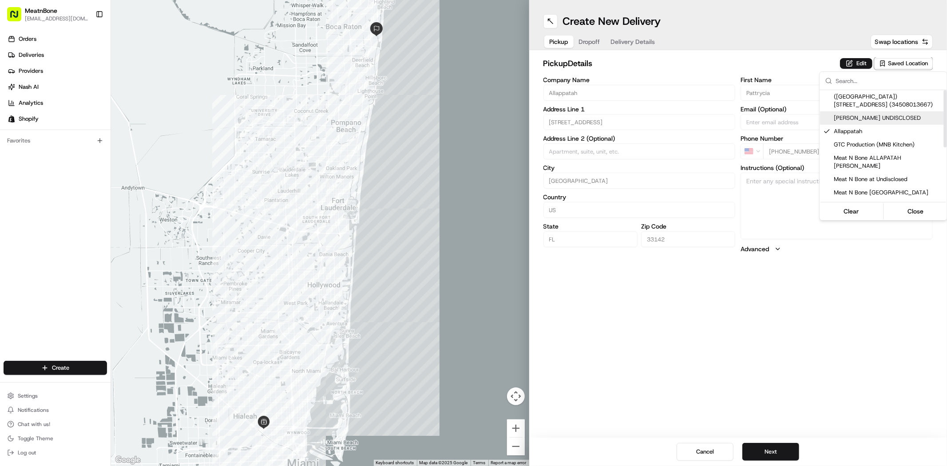
type input "+1 786 468 9626"
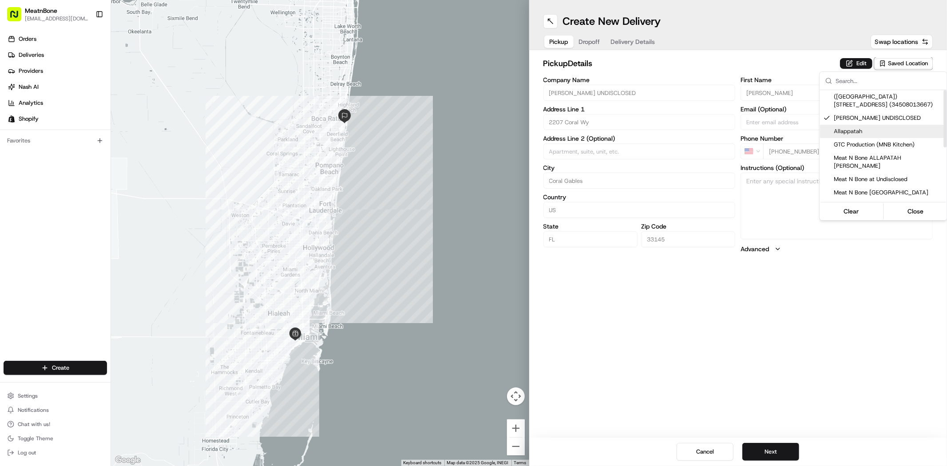
click at [857, 131] on span "Allappatah" at bounding box center [888, 131] width 109 height 8
type input "Allappatah"
type input "3601 NW 35th Ave"
type input "Miami"
type input "33142"
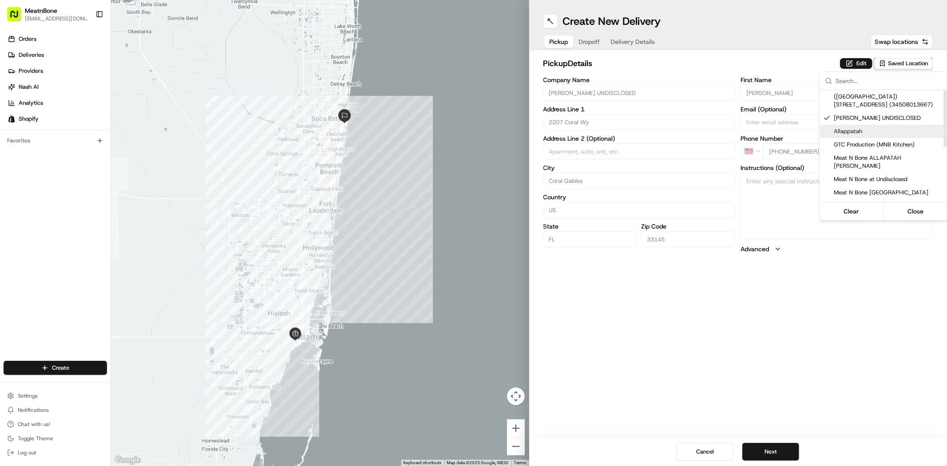
type input "Pattrycia"
type input "Munoz"
type input "+1 786 872 3161"
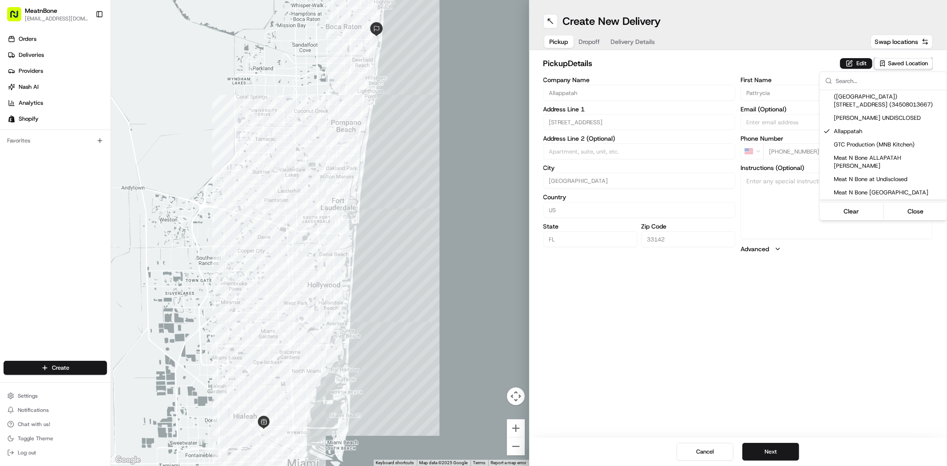
click at [836, 286] on html "MeatnBone dnguyen@meatnbone.com Toggle Sidebar Orders Deliveries Providers Nash…" at bounding box center [473, 233] width 947 height 466
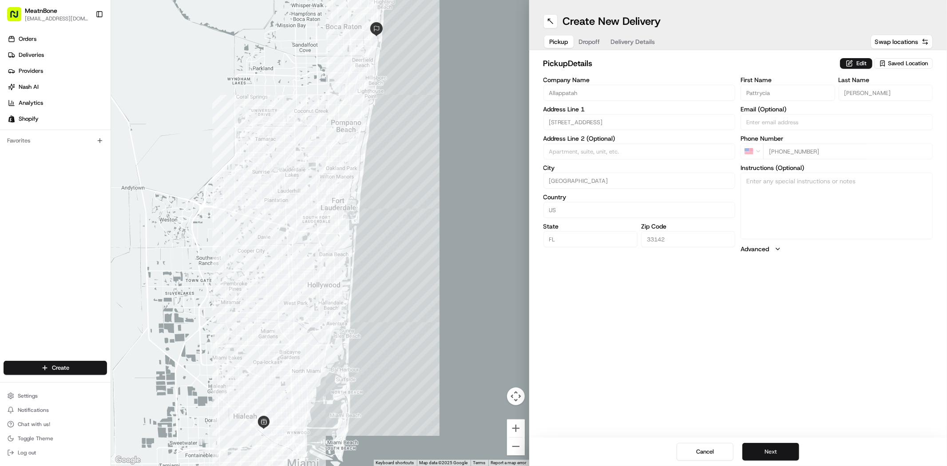
click at [766, 451] on button "Next" at bounding box center [770, 452] width 57 height 18
click at [768, 459] on button "Next" at bounding box center [770, 452] width 57 height 18
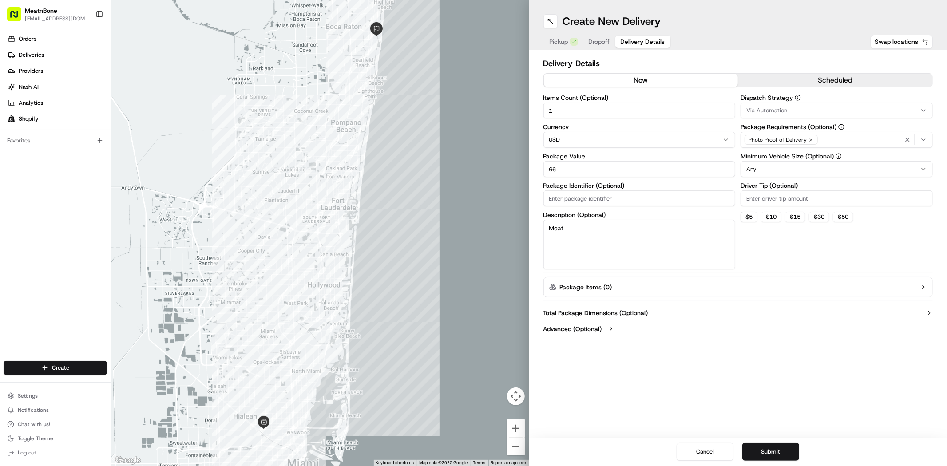
click at [666, 168] on input "66" at bounding box center [639, 169] width 192 height 16
type input "370.00"
click at [793, 237] on div "Dispatch Strategy Via Automation Package Requirements (Optional) Photo Proof of…" at bounding box center [836, 182] width 192 height 175
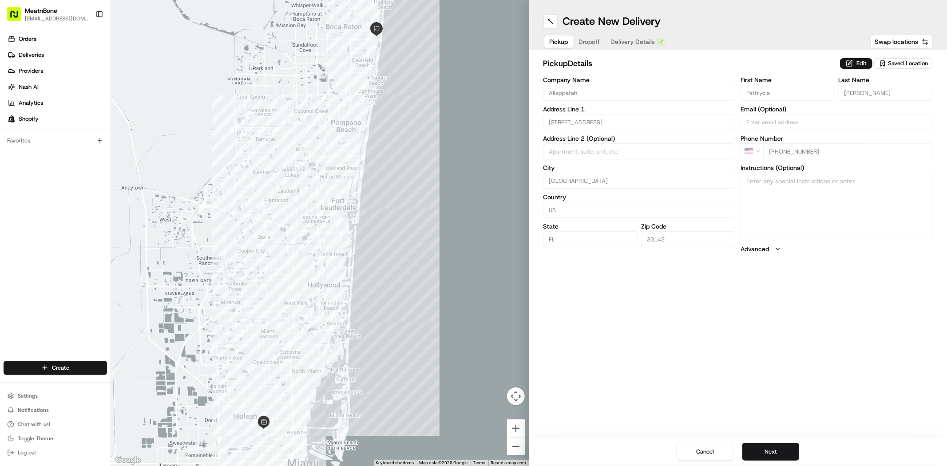
click at [921, 64] on span "Saved Location" at bounding box center [908, 63] width 40 height 8
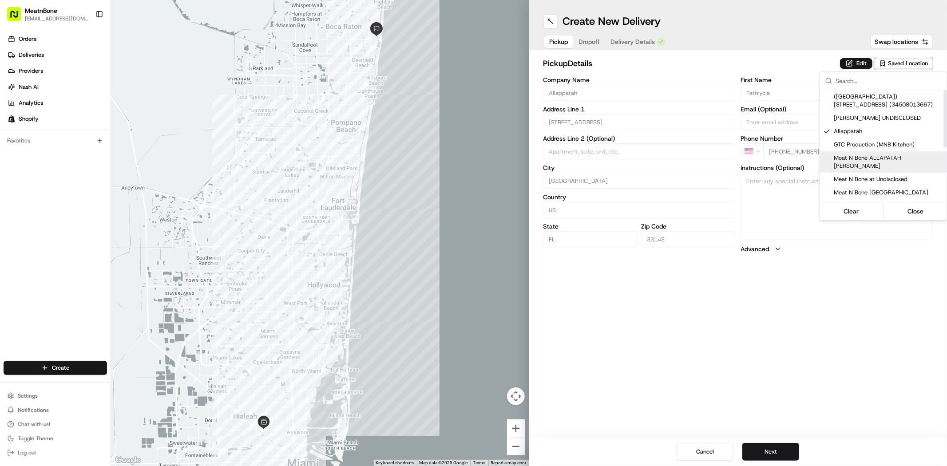
click at [881, 156] on span "Meat N Bone ALLAPATAH ALEJANDRO" at bounding box center [888, 162] width 109 height 16
type input "Meat N Bone ALLAPATAH ALEJANDRO"
type input "3451 NW 36th St"
type input "alejandro"
type input "bello"
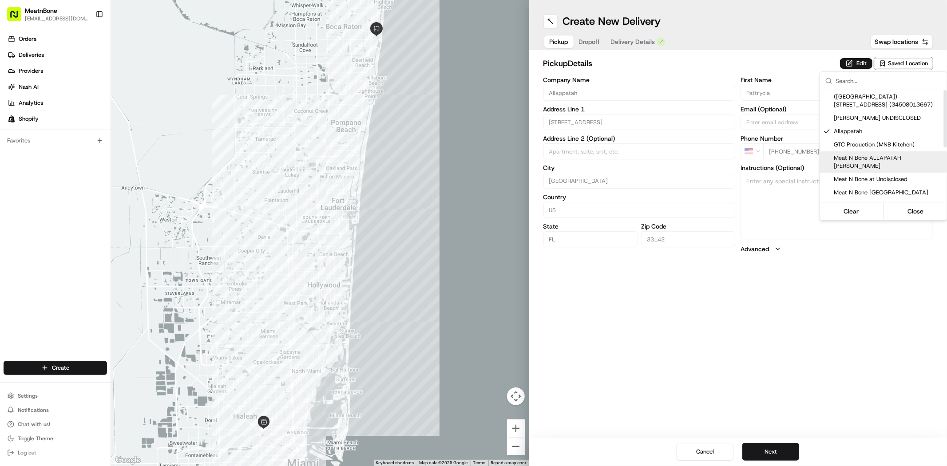
type input "[PERSON_NAME][EMAIL_ADDRESS][DOMAIN_NAME]"
type input "+1 786 468 9626"
click at [881, 134] on span "Allappatah" at bounding box center [888, 131] width 109 height 8
type input "Allappatah"
type input "3601 NW 35th Ave"
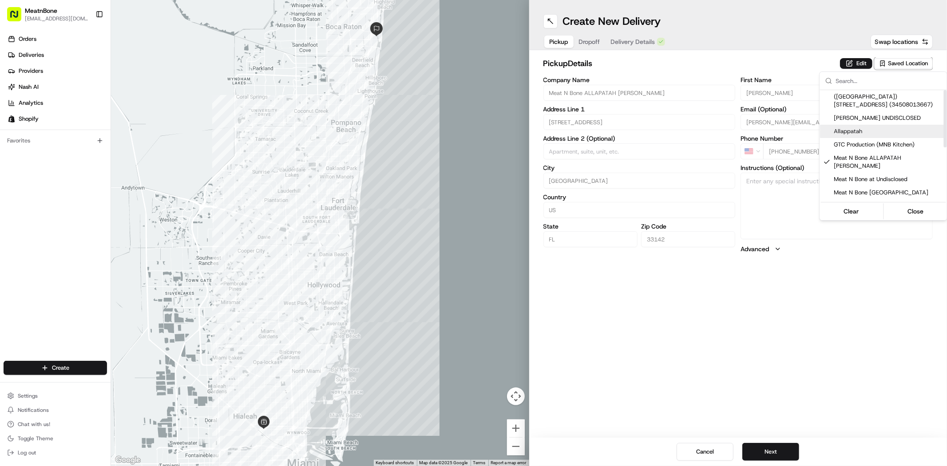
type input "Pattrycia"
type input "Munoz"
type input "+1 786 872 3161"
drag, startPoint x: 817, startPoint y: 360, endPoint x: 808, endPoint y: 370, distance: 12.6
click at [815, 361] on html "MeatnBone dnguyen@meatnbone.com Toggle Sidebar Orders Deliveries Providers Nash…" at bounding box center [473, 233] width 947 height 466
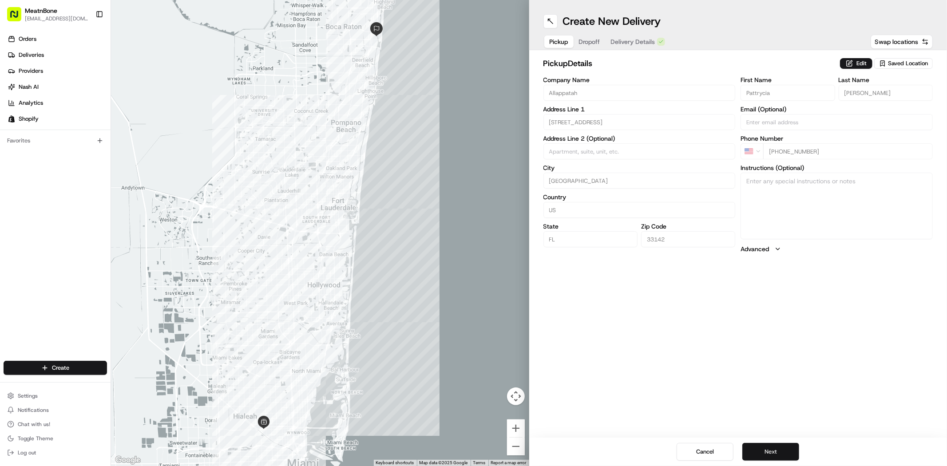
click at [786, 454] on button "Next" at bounding box center [770, 452] width 57 height 18
click at [789, 455] on button "Next" at bounding box center [770, 452] width 57 height 18
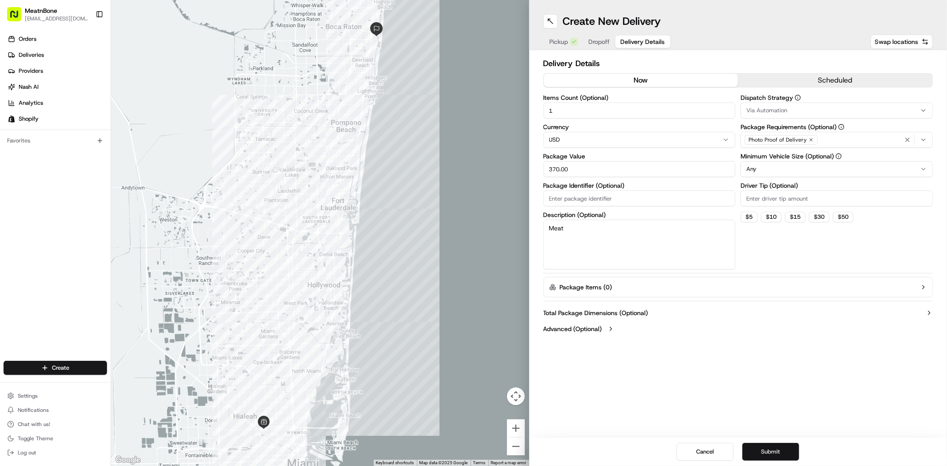
click at [788, 455] on button "Submit" at bounding box center [770, 452] width 57 height 18
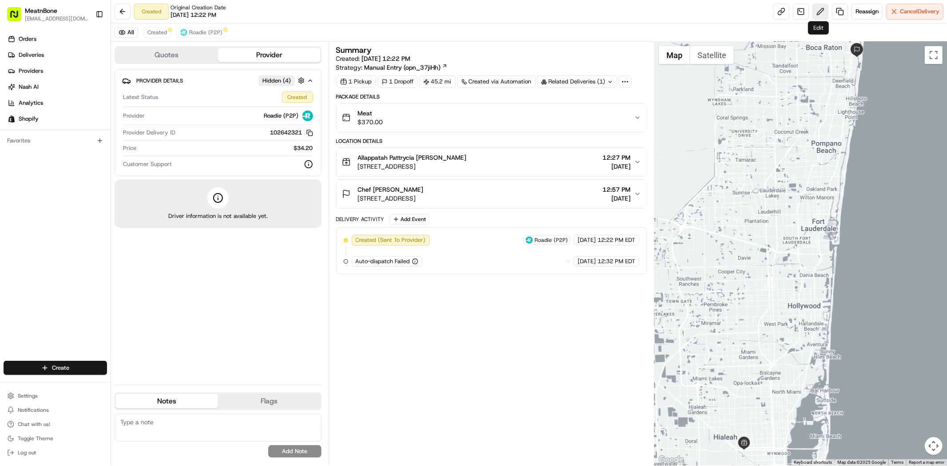
click at [815, 12] on button at bounding box center [820, 12] width 16 height 16
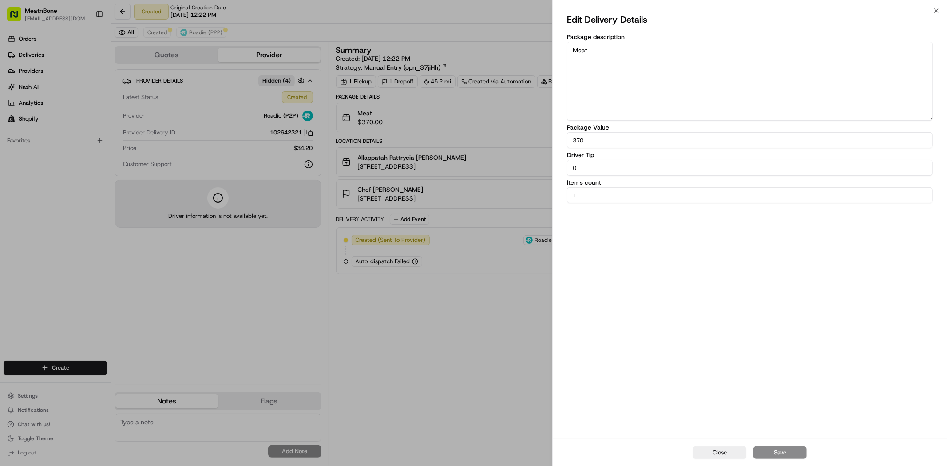
click at [628, 194] on input "1" at bounding box center [750, 195] width 366 height 16
click at [635, 170] on input "0" at bounding box center [750, 168] width 366 height 16
type input "8"
click at [707, 311] on div "Edit Delivery Details Package description Meat Package Value 370 Driver Tip 8 I…" at bounding box center [750, 224] width 366 height 425
click at [785, 451] on button "Save" at bounding box center [779, 453] width 53 height 12
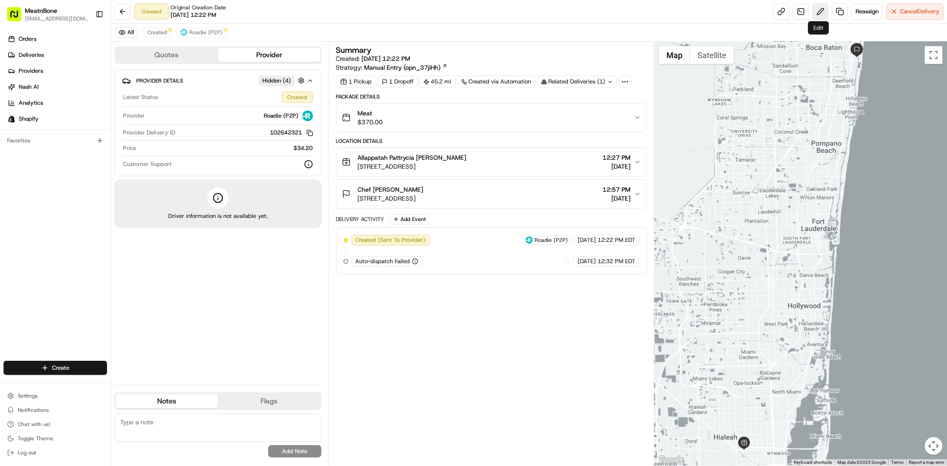
click at [822, 12] on button at bounding box center [820, 12] width 16 height 16
click at [910, 14] on span "Cancel Delivery" at bounding box center [920, 12] width 40 height 8
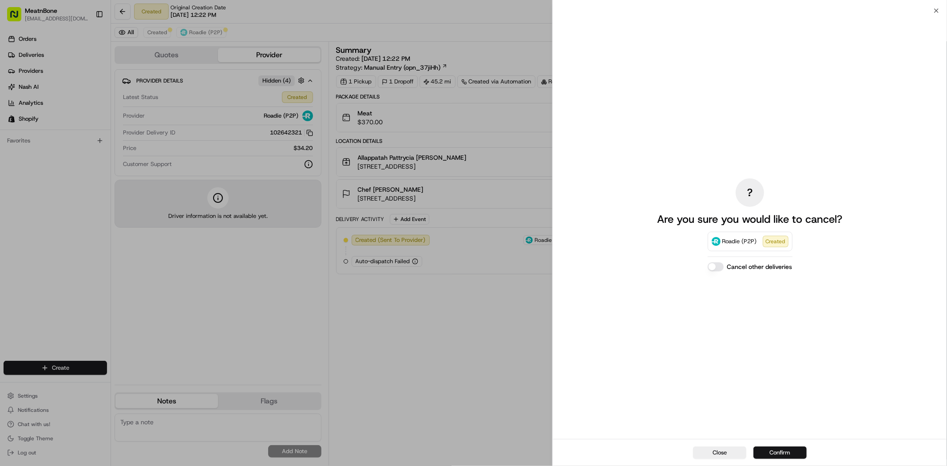
click at [782, 454] on button "Confirm" at bounding box center [779, 453] width 53 height 12
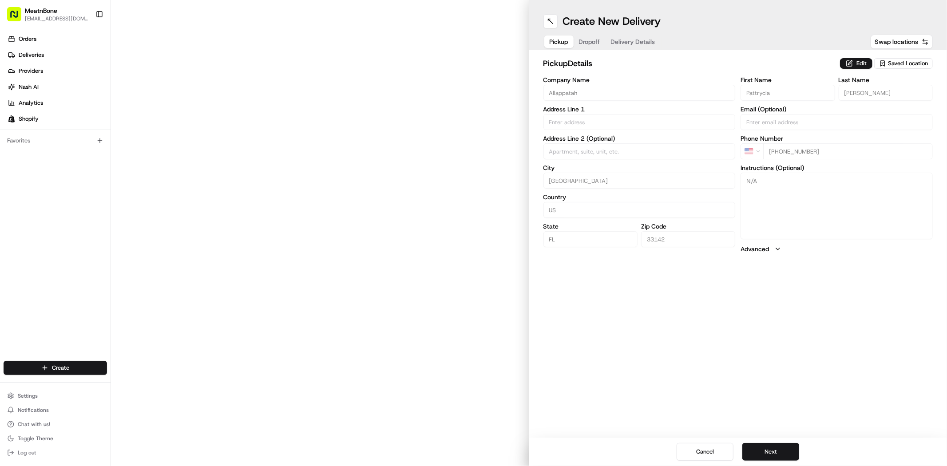
type input "[STREET_ADDRESS]"
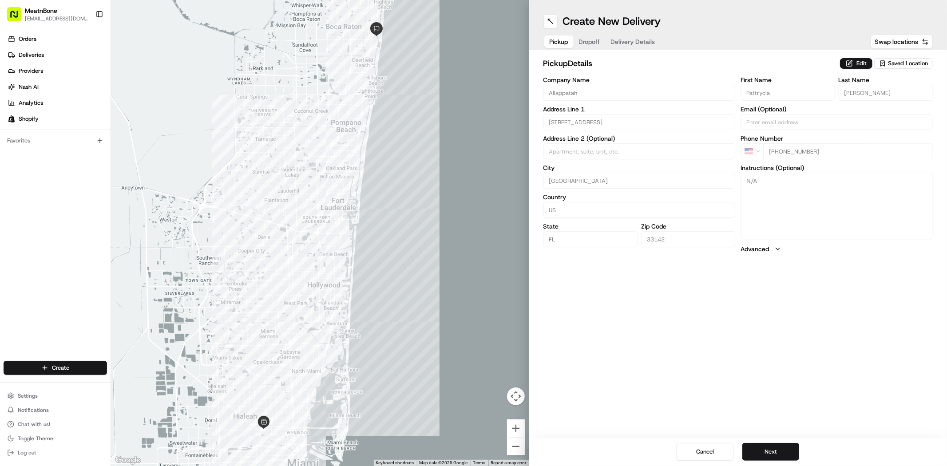
click at [907, 64] on span "Saved Location" at bounding box center [908, 63] width 40 height 8
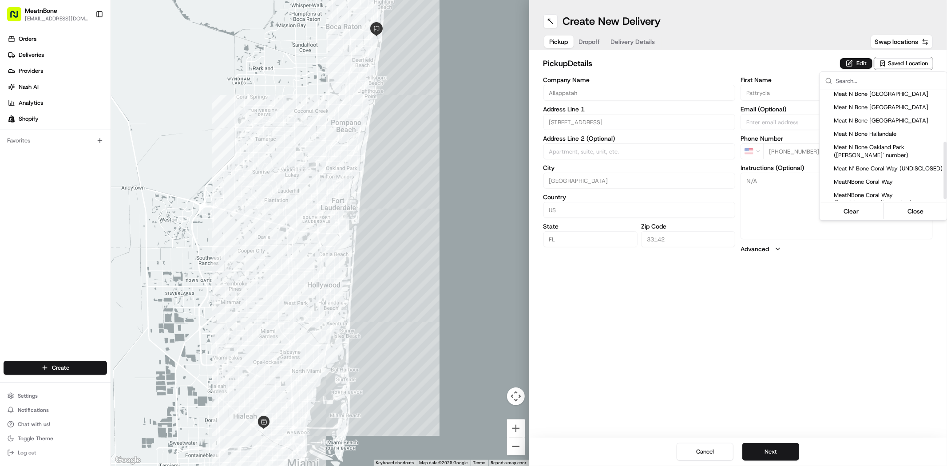
scroll to position [104, 0]
click at [860, 172] on span "MeatNBone Coral Way" at bounding box center [888, 176] width 109 height 8
type input "MeatNBone Coral Way"
type input "[STREET_ADDRESS]"
type input "33145"
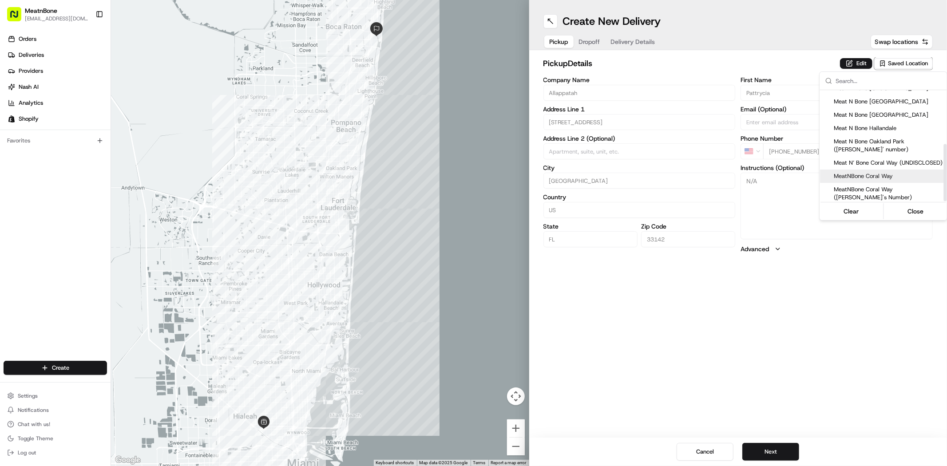
type input "Meat N'"
type input "Bone"
type input "[PHONE_NUMBER]"
type textarea "MEAT N BONE STORE, PLEASE ENTER AND SHOW THE PHONE."
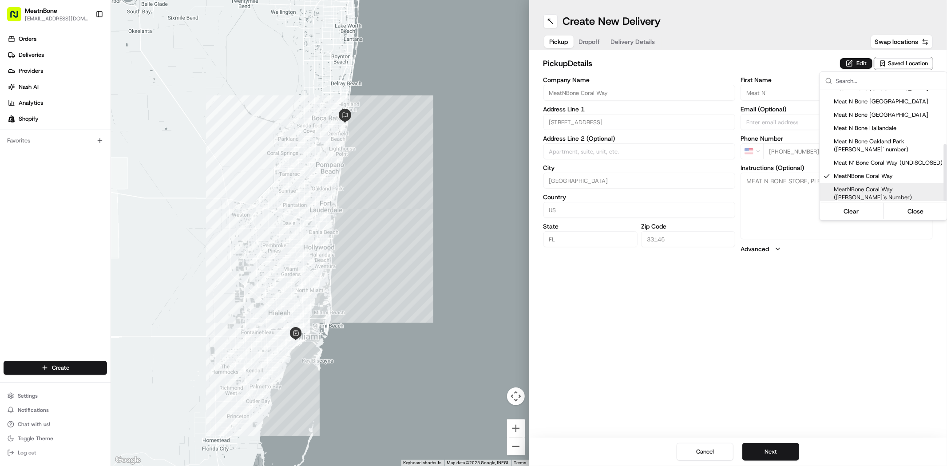
click at [879, 186] on span "MeatNBone Coral Way ([PERSON_NAME]'s Number)" at bounding box center [888, 194] width 109 height 16
type input "MeatNBone Coral Way ([PERSON_NAME]'s Number)"
type input "[STREET_ADDRESS]"
type input "+1 786 218 3001"
click at [877, 173] on div "MeatNBone Coral Way" at bounding box center [883, 176] width 127 height 13
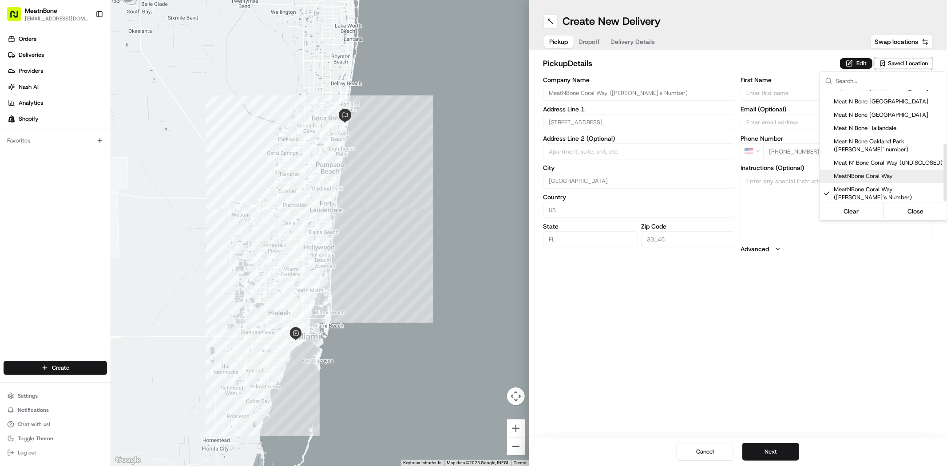
type input "MeatNBone Coral Way"
type input "2229 Coral Wy"
type input "Meat N'"
type input "Bone"
type input "+1 786 633 6179"
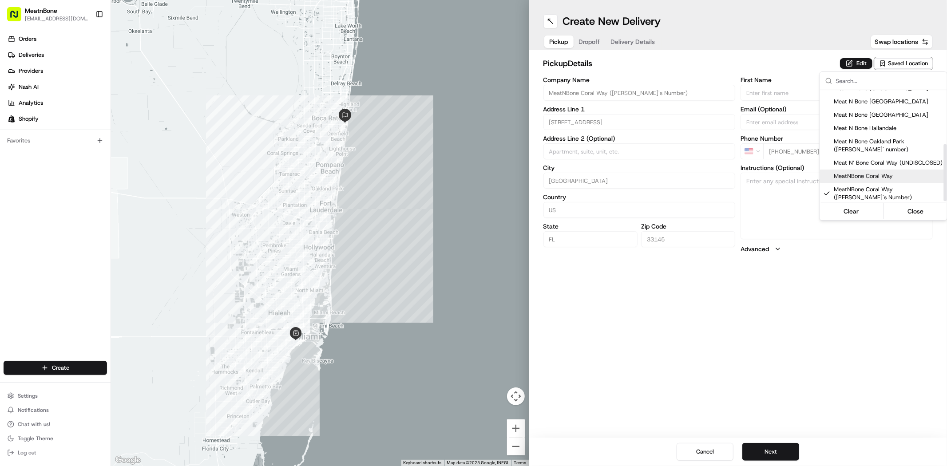
type textarea "MEAT N BONE STORE, PLEASE ENTER AND SHOW THE PHONE."
click at [810, 308] on html "MeatnBone dnguyen@meatnbone.com Toggle Sidebar Orders Deliveries Providers Nash…" at bounding box center [473, 233] width 947 height 466
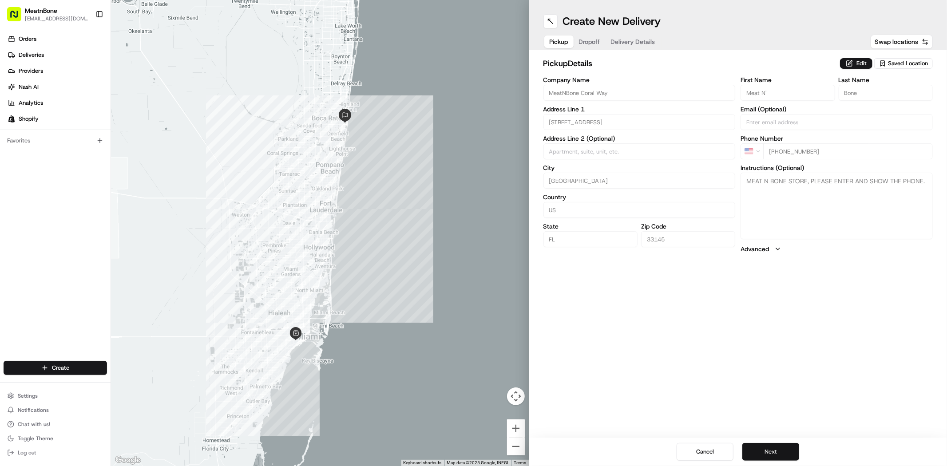
click at [764, 446] on button "Next" at bounding box center [770, 452] width 57 height 18
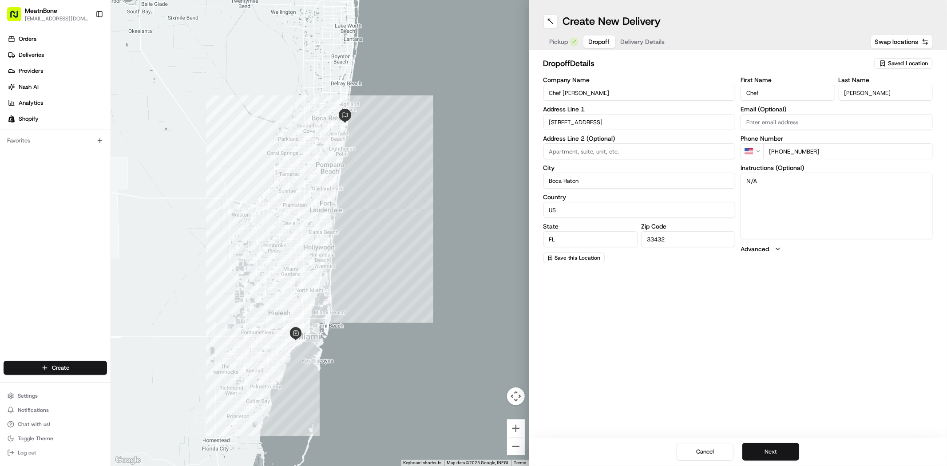
click at [780, 451] on button "Next" at bounding box center [770, 452] width 57 height 18
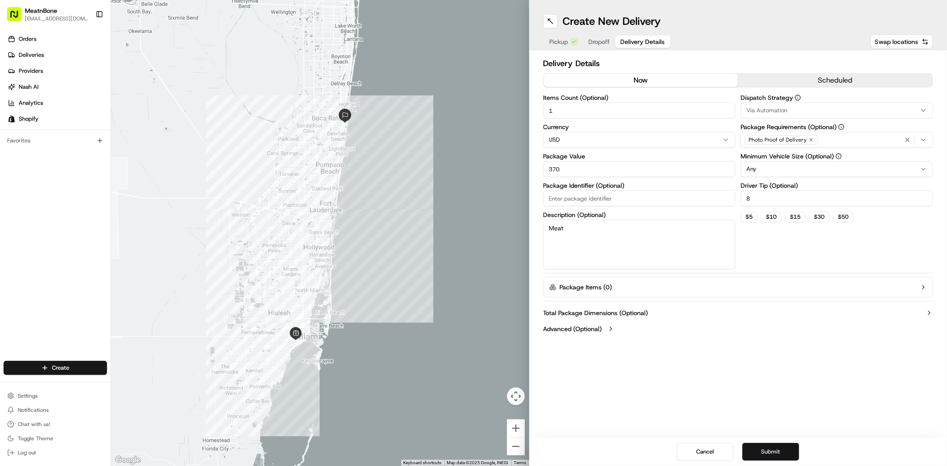
click at [780, 451] on button "Submit" at bounding box center [770, 452] width 57 height 18
